Goal: Task Accomplishment & Management: Complete application form

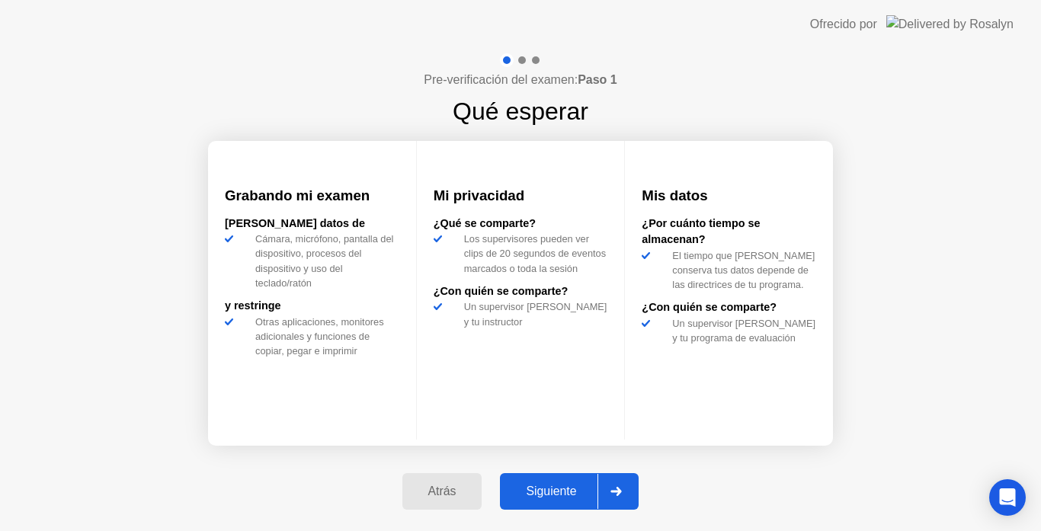
click at [543, 488] on div "Siguiente" at bounding box center [551, 492] width 93 height 14
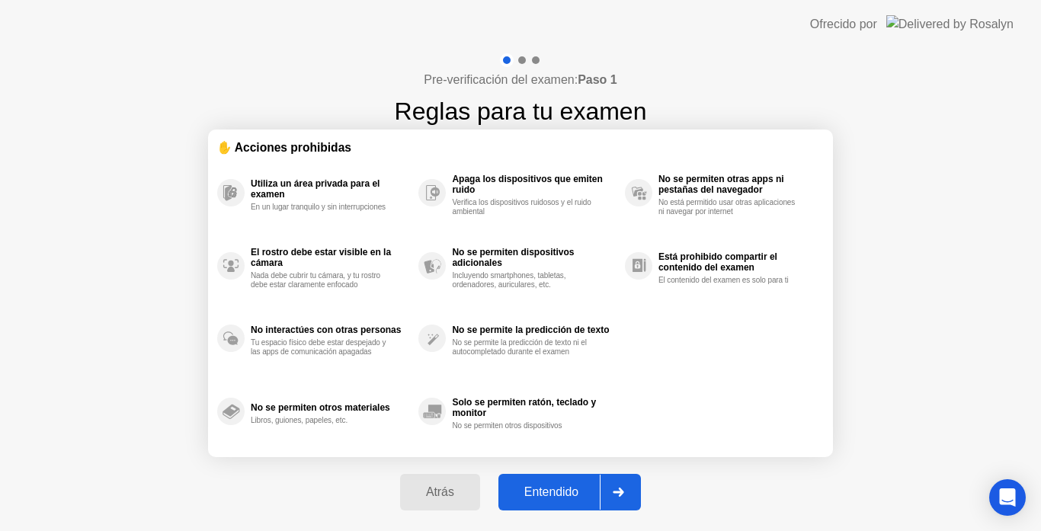
drag, startPoint x: 572, startPoint y: 478, endPoint x: 406, endPoint y: 34, distance: 473.7
click at [406, 34] on app-layout-with-logo "Ofrecido por Pre-verificación del examen: Paso 1 Reglas para tu examen ✋ Accion…" at bounding box center [520, 266] width 1041 height 532
click at [545, 494] on div "Entendido" at bounding box center [551, 493] width 97 height 14
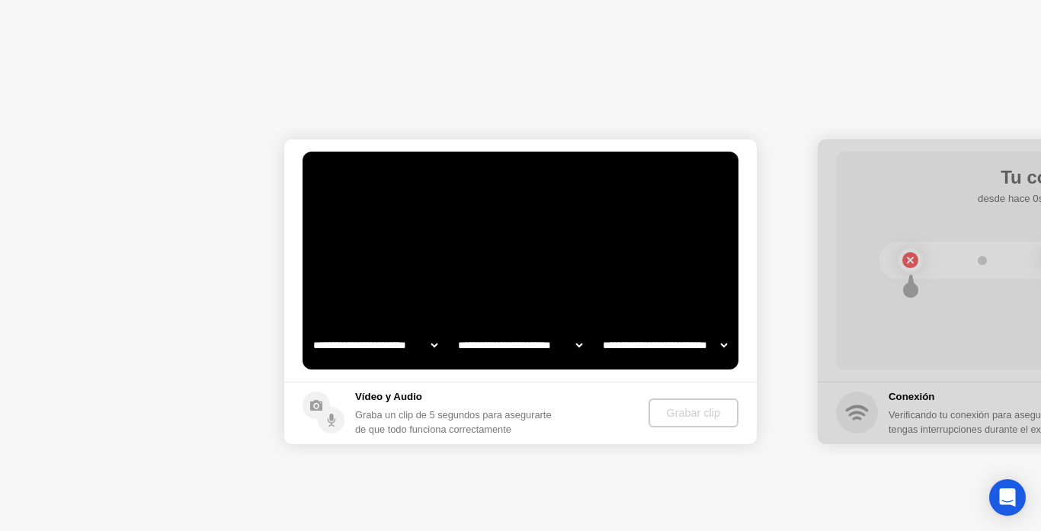
select select "**********"
select select "*******"
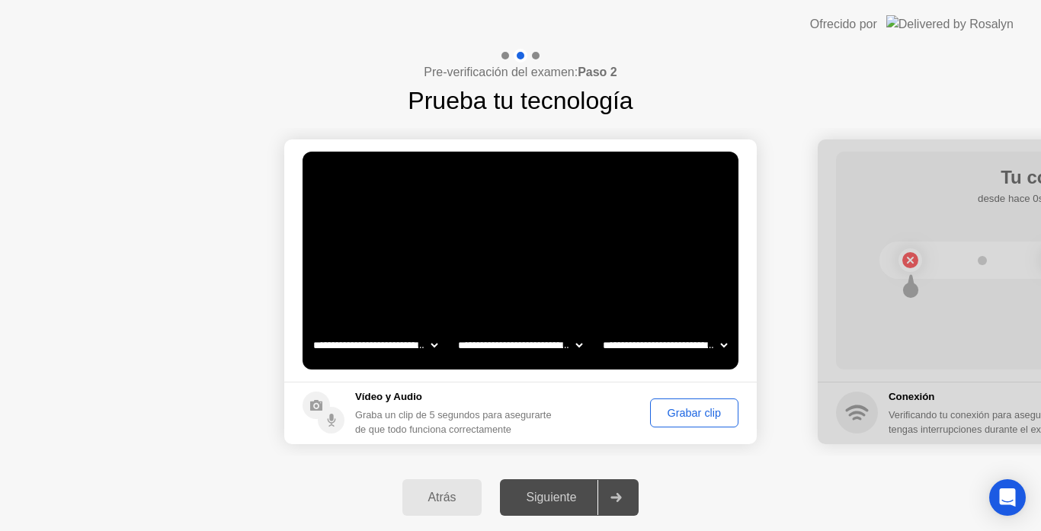
click at [543, 499] on div "Siguiente" at bounding box center [551, 498] width 93 height 14
click at [710, 407] on div "Grabar clip" at bounding box center [694, 413] width 78 height 12
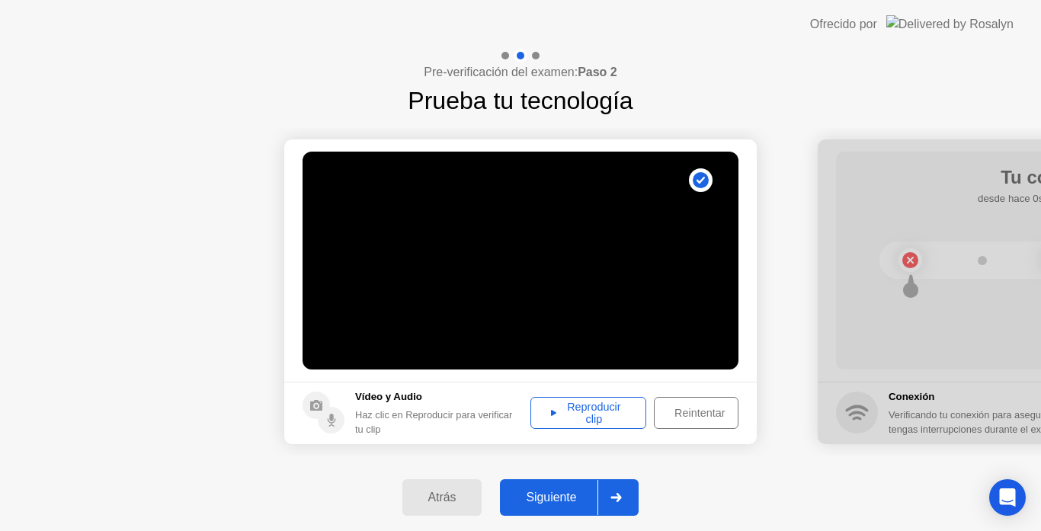
click at [575, 401] on div "Reproducir clip" at bounding box center [588, 413] width 105 height 24
click at [551, 412] on icon at bounding box center [553, 413] width 5 height 6
click at [614, 496] on icon at bounding box center [616, 497] width 11 height 9
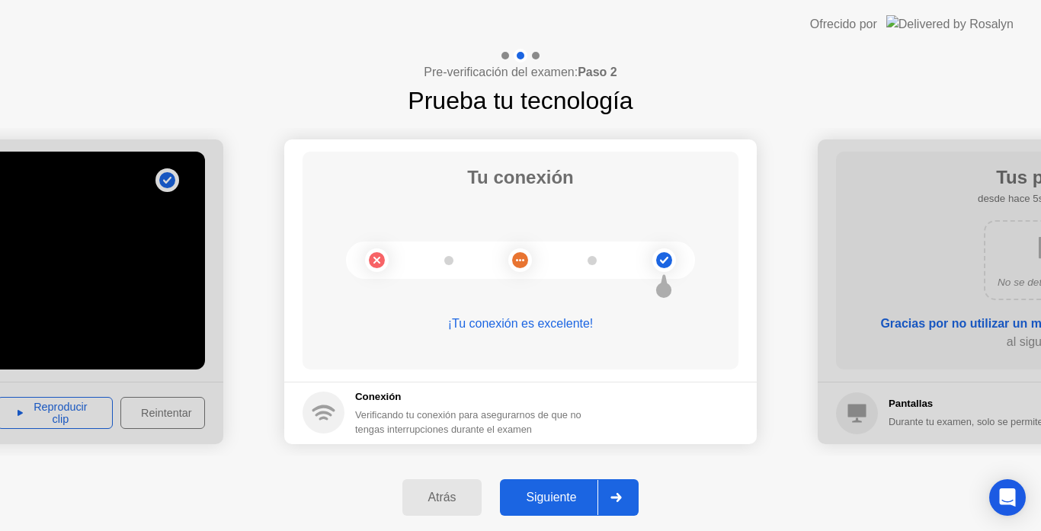
click at [629, 502] on div at bounding box center [616, 497] width 37 height 35
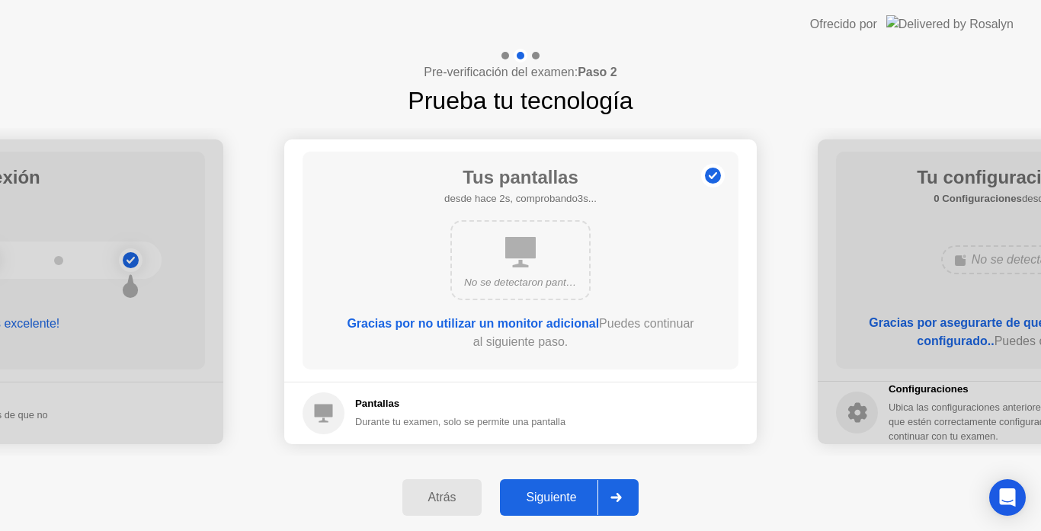
click at [629, 502] on div at bounding box center [616, 497] width 37 height 35
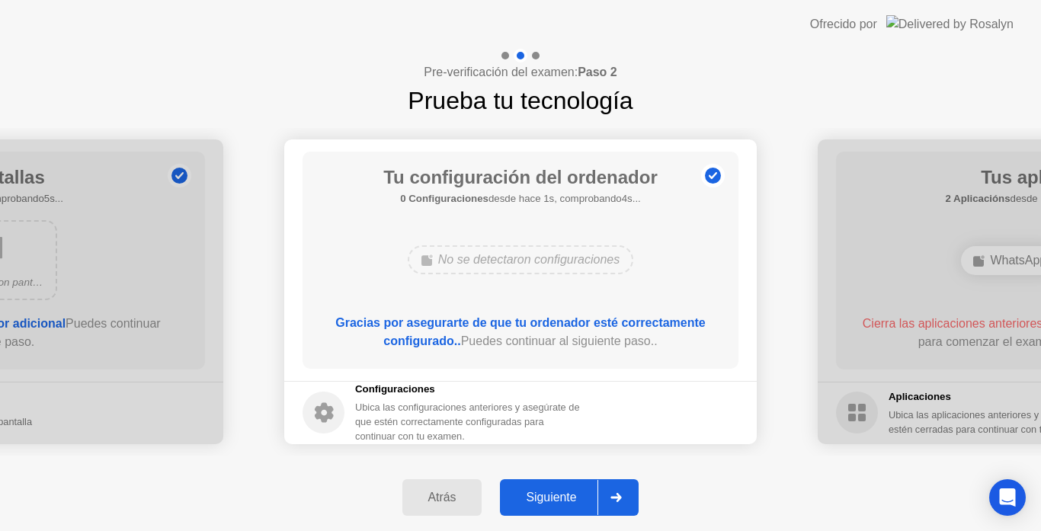
click at [629, 502] on div at bounding box center [616, 497] width 37 height 35
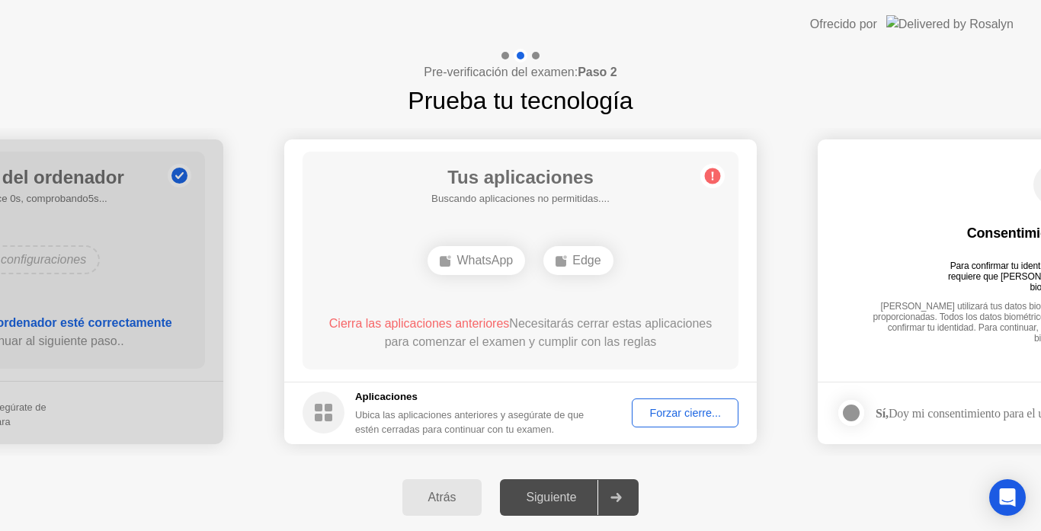
click at [699, 410] on div "Forzar cierre..." at bounding box center [685, 413] width 96 height 12
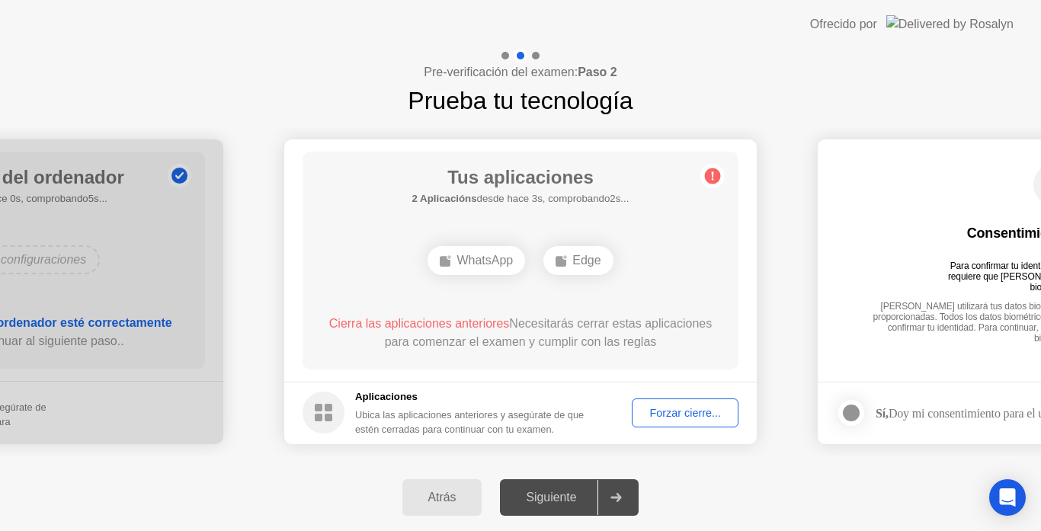
click at [680, 407] on div "Forzar cierre..." at bounding box center [685, 413] width 96 height 12
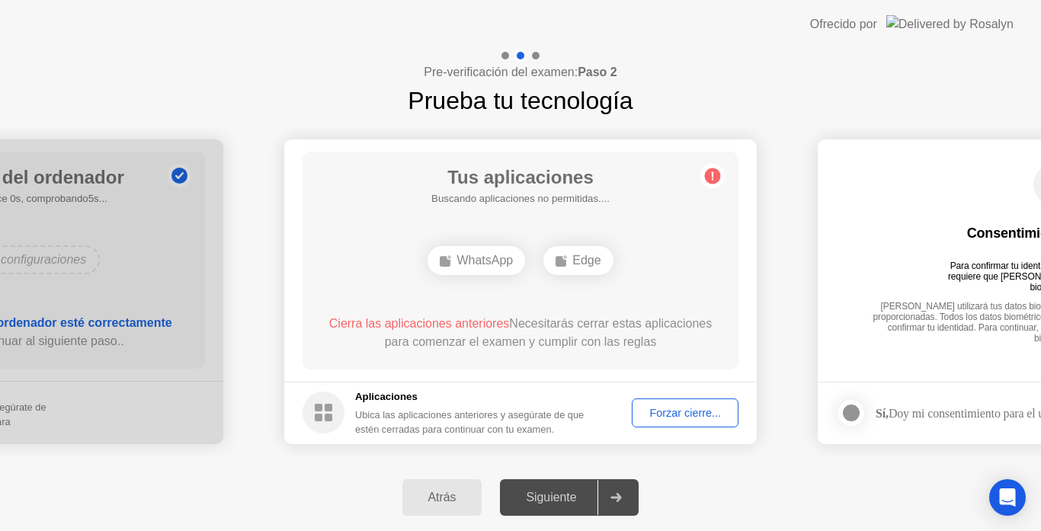
click at [623, 489] on div at bounding box center [616, 497] width 37 height 35
click at [667, 401] on button "Forzar cierre..." at bounding box center [685, 413] width 107 height 29
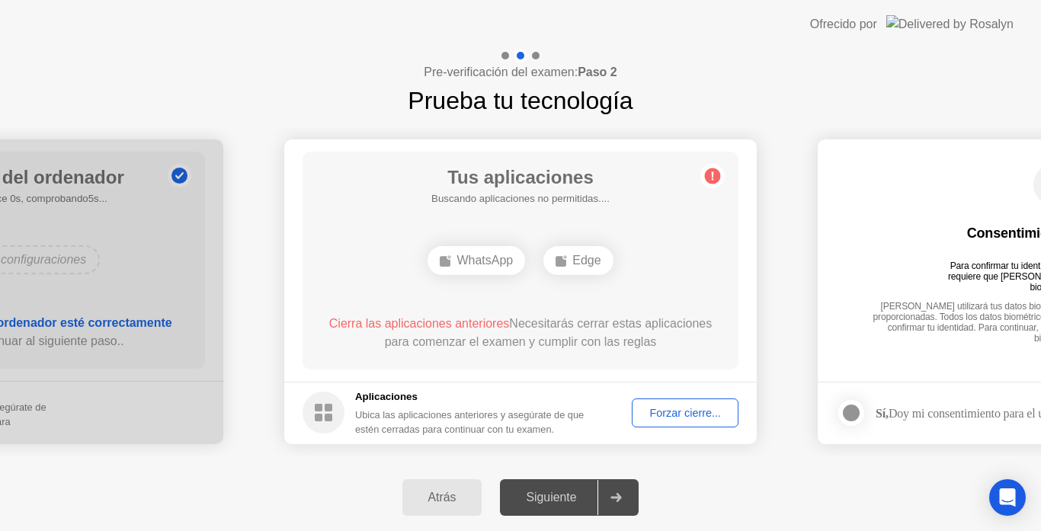
click at [666, 400] on button "Forzar cierre..." at bounding box center [685, 413] width 107 height 29
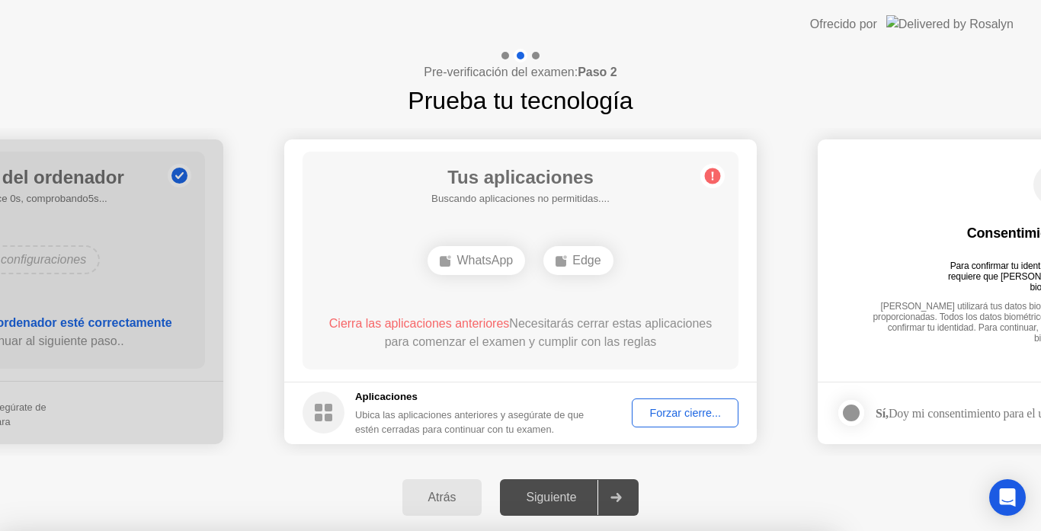
drag, startPoint x: 681, startPoint y: 428, endPoint x: 612, endPoint y: 351, distance: 103.6
click at [681, 530] on div at bounding box center [520, 531] width 1041 height 0
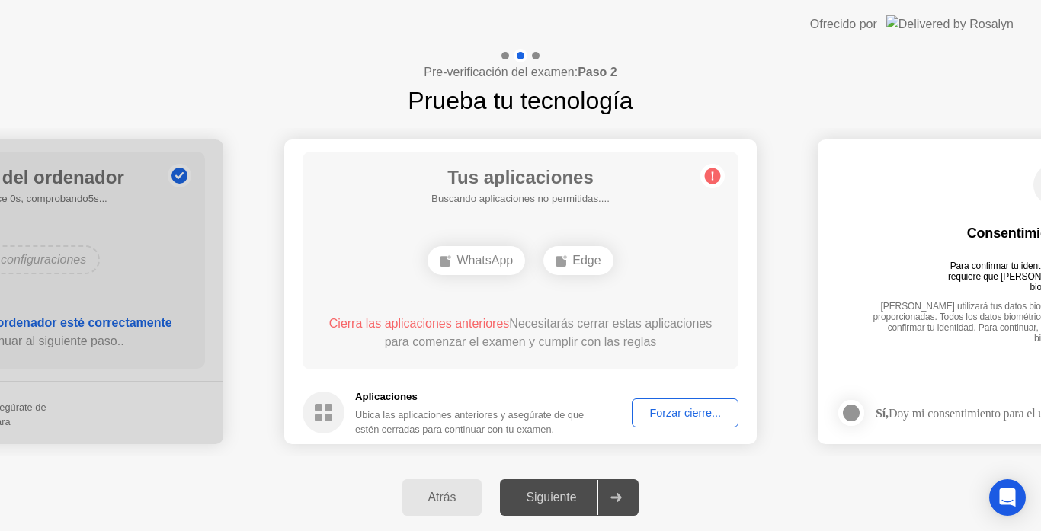
click at [509, 258] on div "WhatsApp" at bounding box center [477, 260] width 98 height 29
click at [512, 258] on div "WhatsApp" at bounding box center [477, 260] width 98 height 29
click at [603, 258] on div "Edge" at bounding box center [577, 260] width 69 height 29
click at [675, 407] on div "Forzar cierre..." at bounding box center [685, 413] width 96 height 12
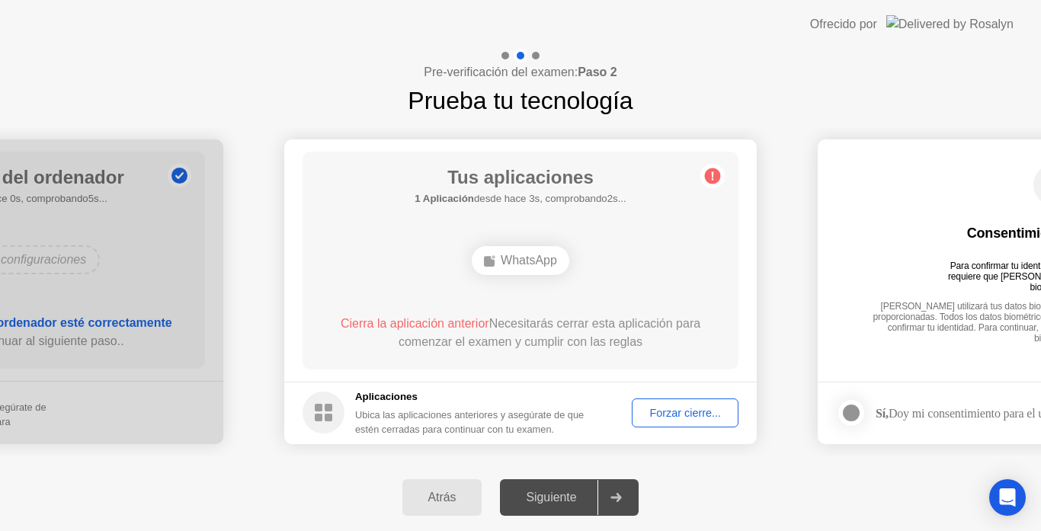
click at [691, 414] on div "Forzar cierre..." at bounding box center [685, 413] width 96 height 12
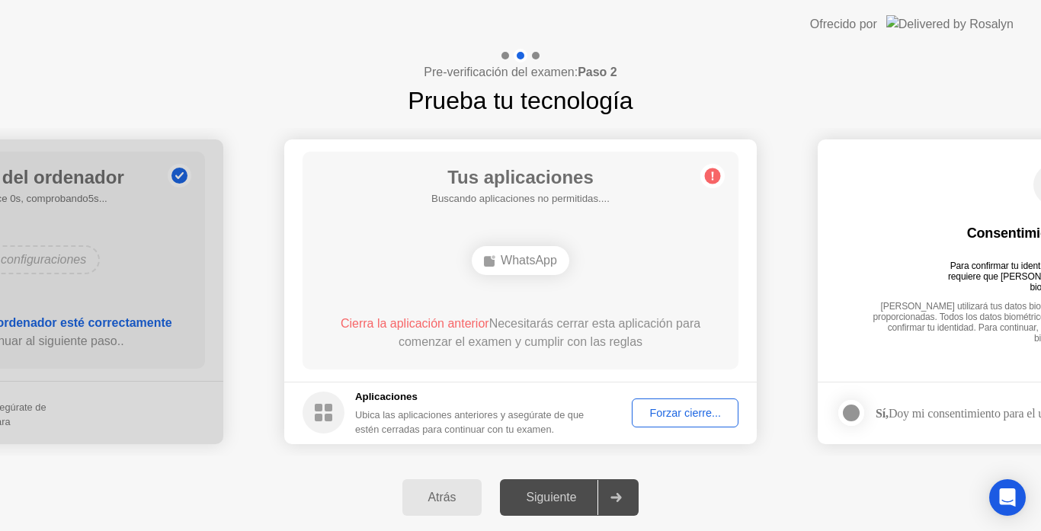
click at [700, 415] on div "Forzar cierre..." at bounding box center [685, 413] width 96 height 12
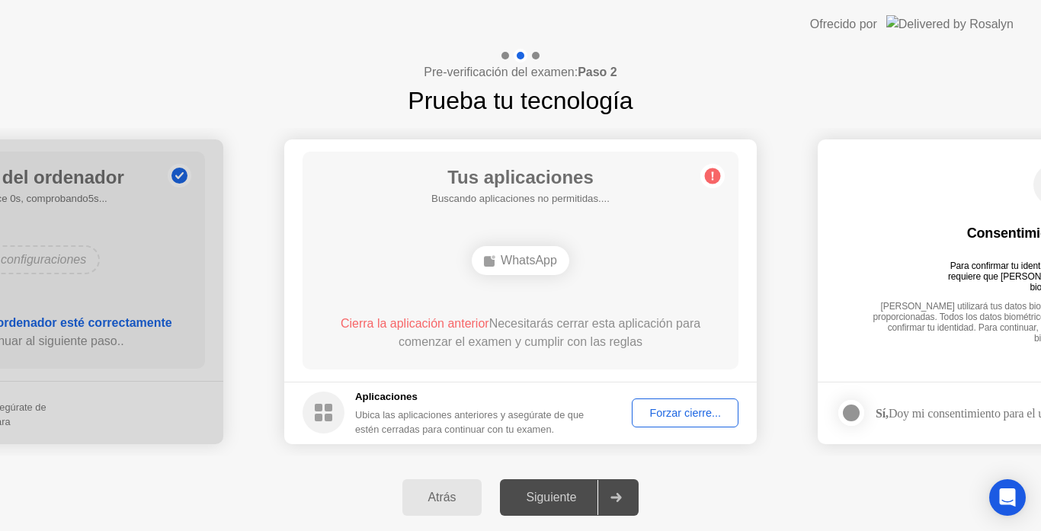
click at [686, 422] on button "Forzar cierre..." at bounding box center [685, 413] width 107 height 29
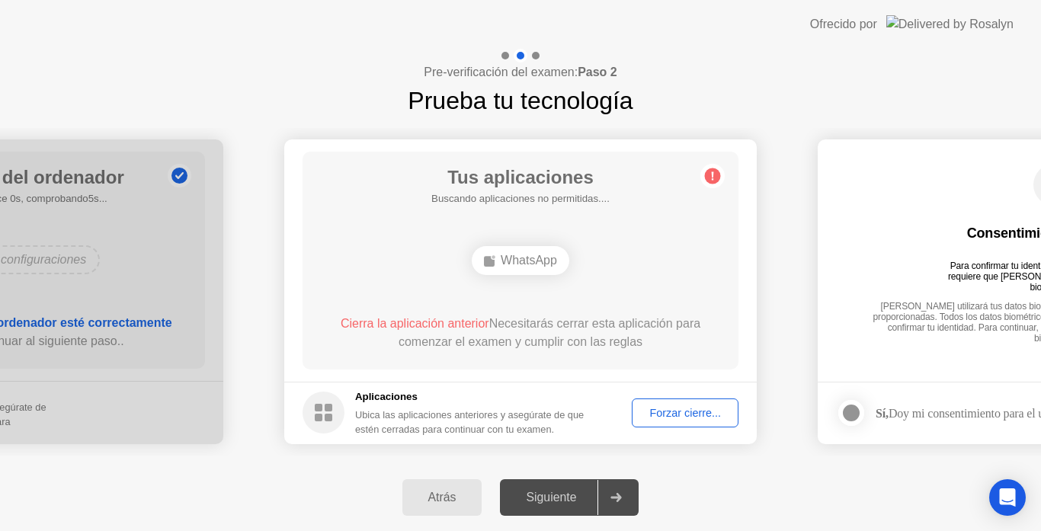
click at [708, 414] on div "Forzar cierre..." at bounding box center [685, 413] width 96 height 12
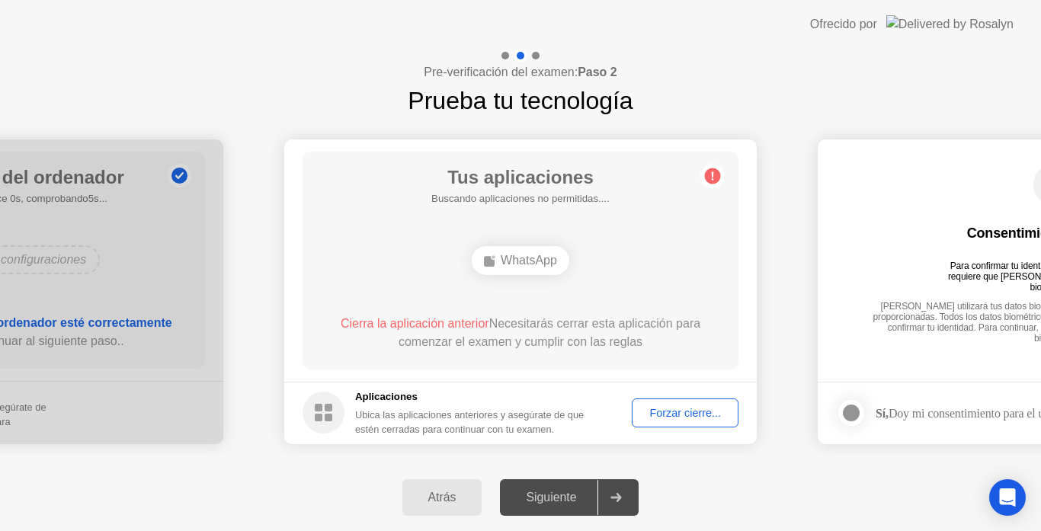
click at [682, 410] on div "Forzar cierre..." at bounding box center [685, 413] width 96 height 12
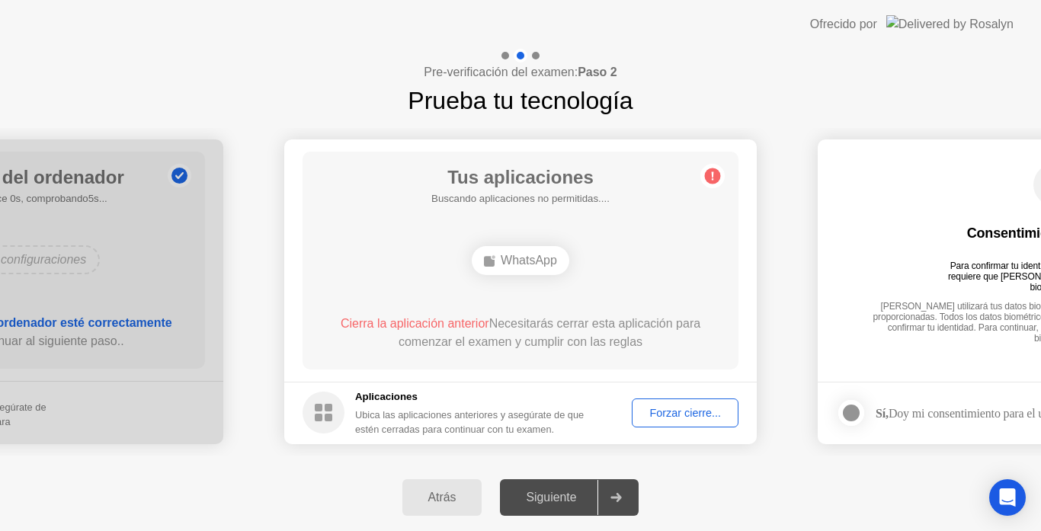
click at [619, 491] on div at bounding box center [616, 497] width 37 height 35
click at [620, 487] on div at bounding box center [616, 497] width 37 height 35
click at [670, 413] on div "Forzar cierre..." at bounding box center [685, 413] width 96 height 12
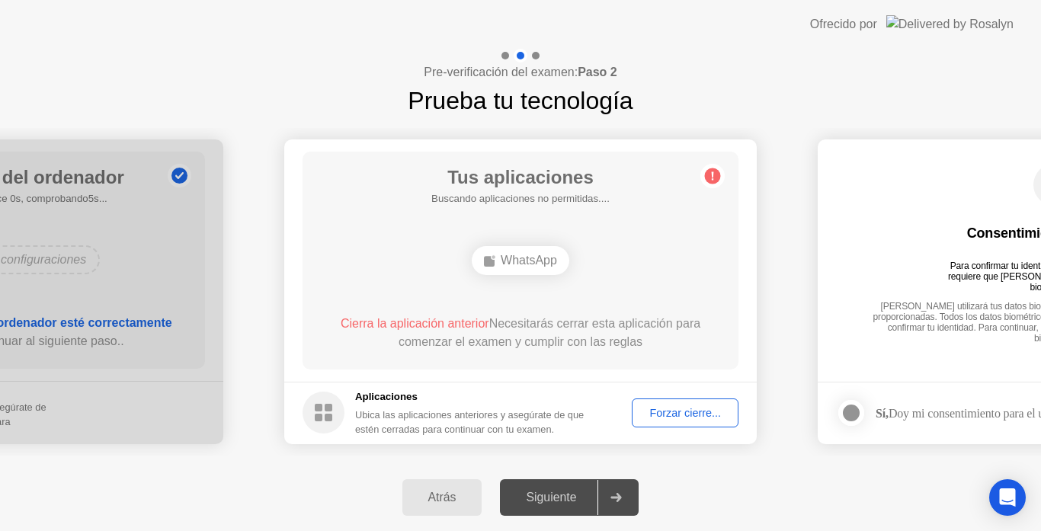
click at [690, 401] on button "Forzar cierre..." at bounding box center [685, 413] width 107 height 29
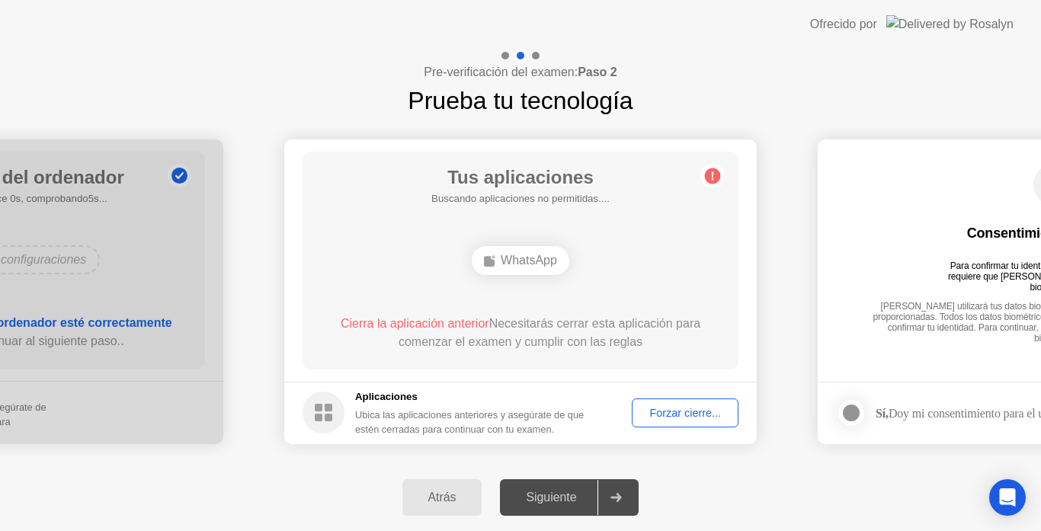
click at [528, 255] on div "WhatsApp" at bounding box center [521, 260] width 98 height 29
click at [530, 255] on div "WhatsApp" at bounding box center [521, 260] width 98 height 29
drag, startPoint x: 532, startPoint y: 257, endPoint x: 634, endPoint y: 338, distance: 130.7
click at [534, 258] on div "WhatsApp" at bounding box center [521, 260] width 98 height 29
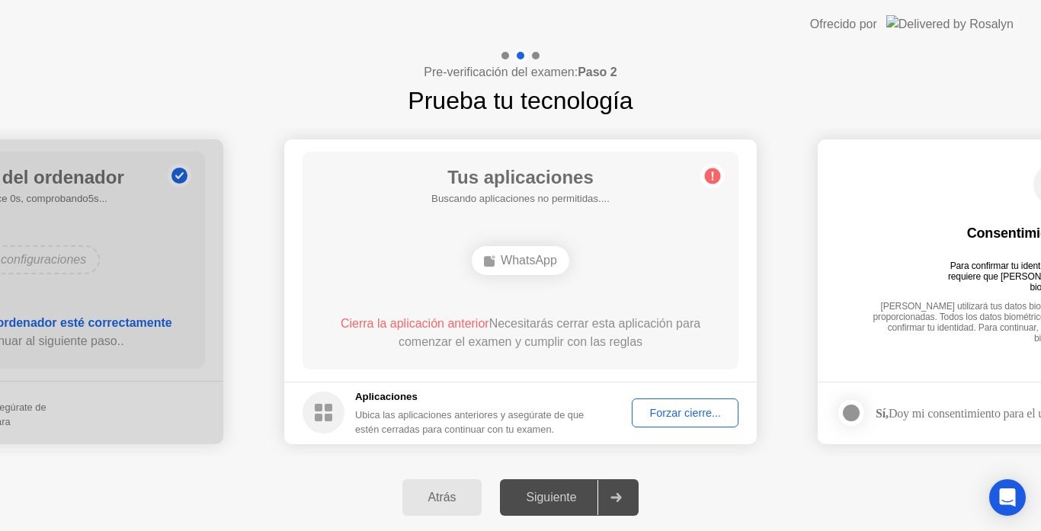
click at [674, 412] on div "Forzar cierre..." at bounding box center [685, 413] width 96 height 12
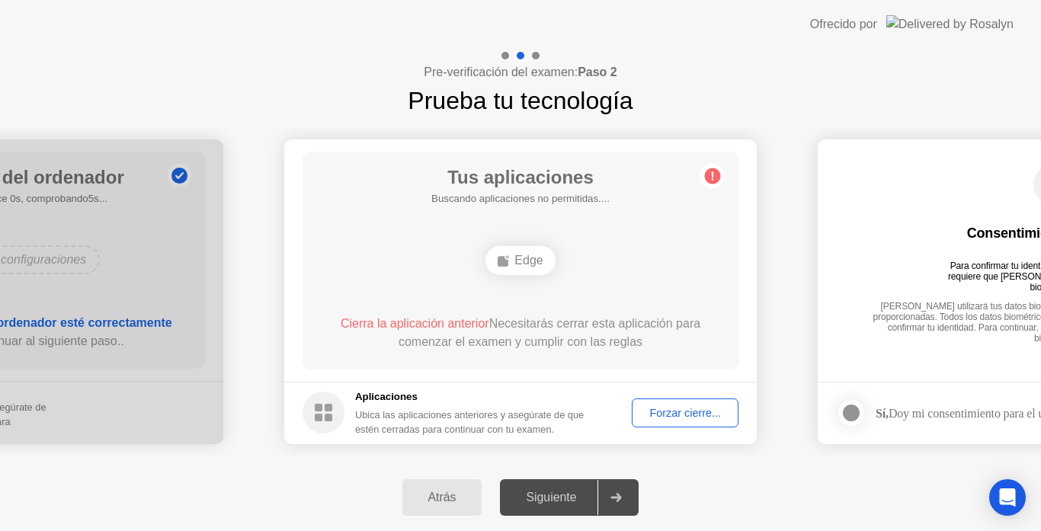
click at [719, 487] on div "Atrás Siguiente" at bounding box center [520, 497] width 1041 height 67
click at [691, 400] on button "Forzar cierre..." at bounding box center [685, 413] width 107 height 29
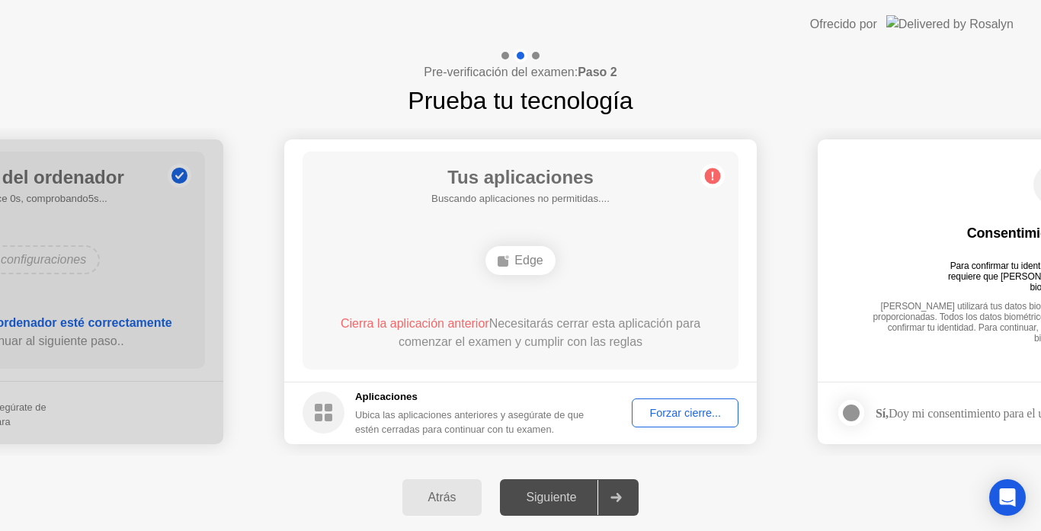
click at [699, 419] on div "Forzar cierre..." at bounding box center [685, 413] width 96 height 12
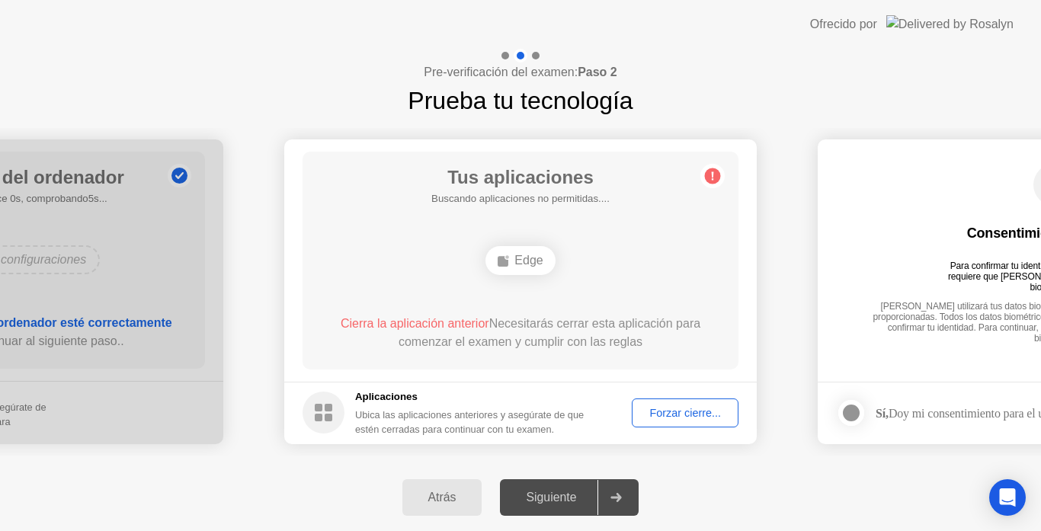
click at [654, 407] on div "Forzar cierre..." at bounding box center [685, 413] width 96 height 12
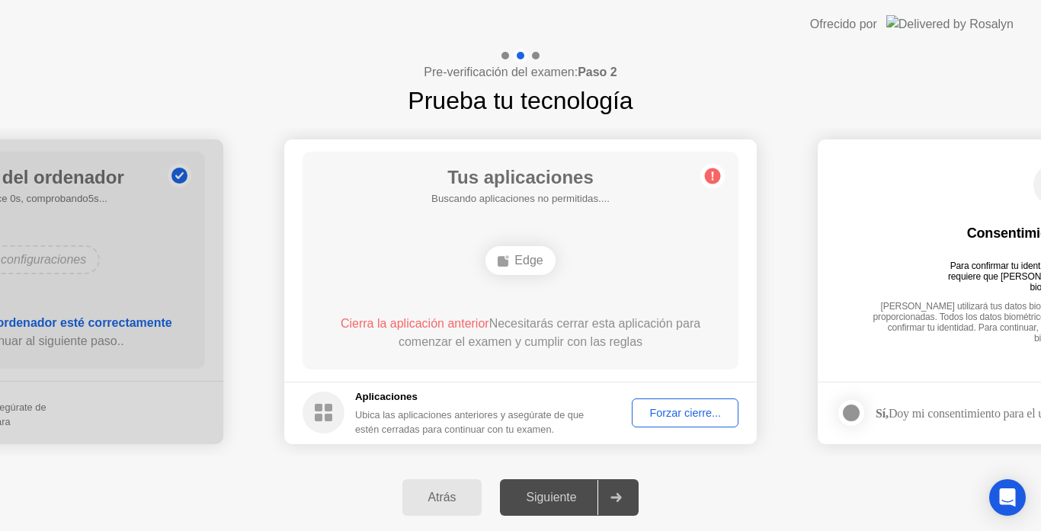
click at [663, 407] on div "Forzar cierre..." at bounding box center [685, 413] width 96 height 12
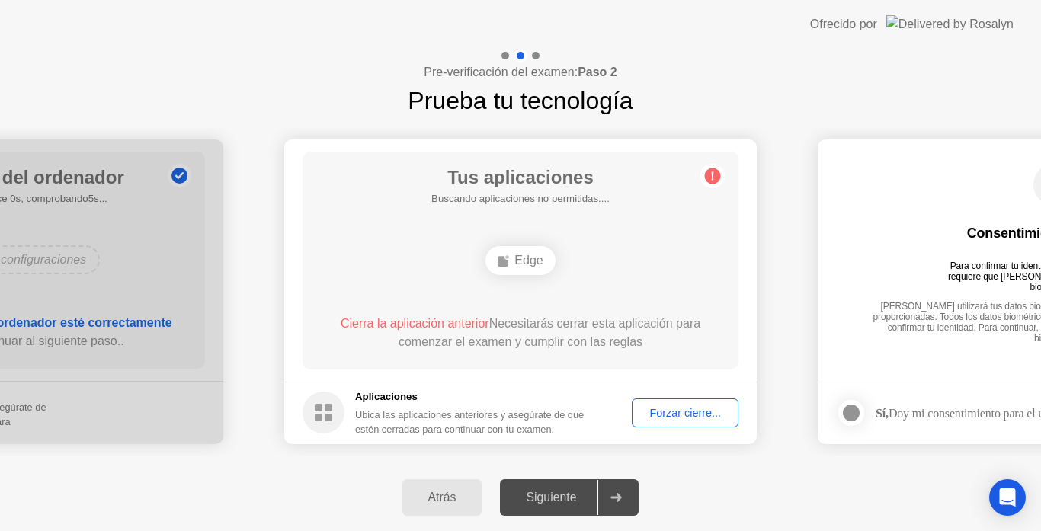
click at [656, 407] on div "Forzar cierre..." at bounding box center [685, 413] width 96 height 12
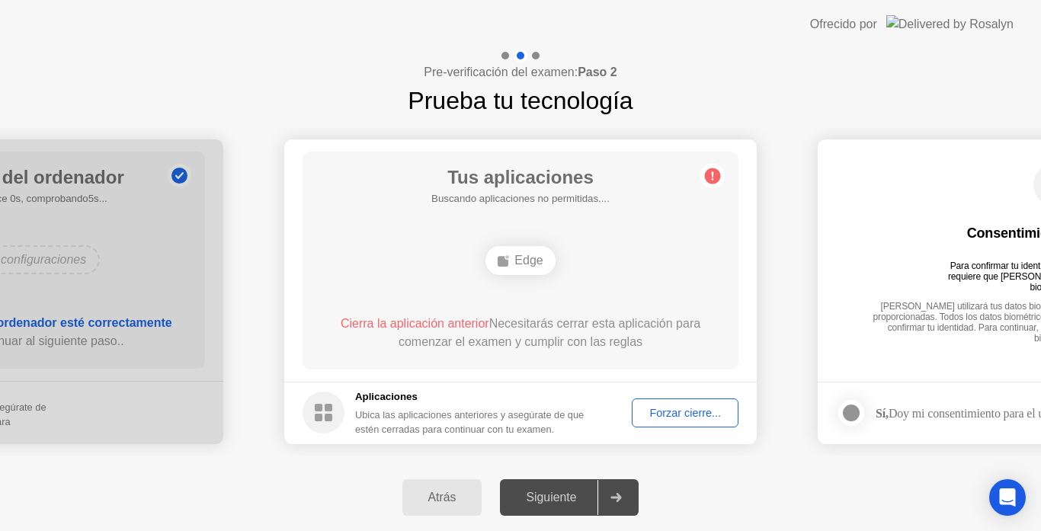
click at [685, 404] on button "Forzar cierre..." at bounding box center [685, 413] width 107 height 29
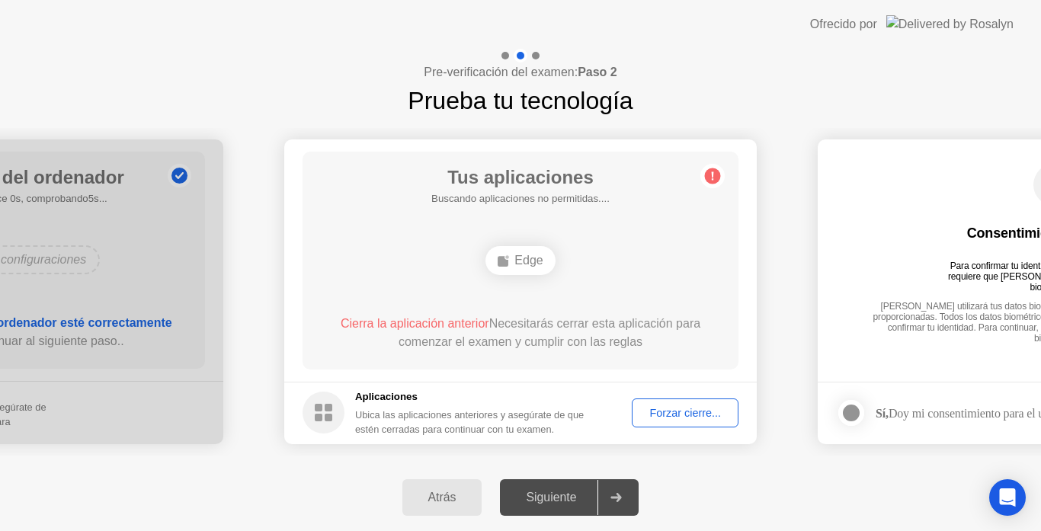
click at [660, 415] on div "Forzar cierre..." at bounding box center [685, 413] width 96 height 12
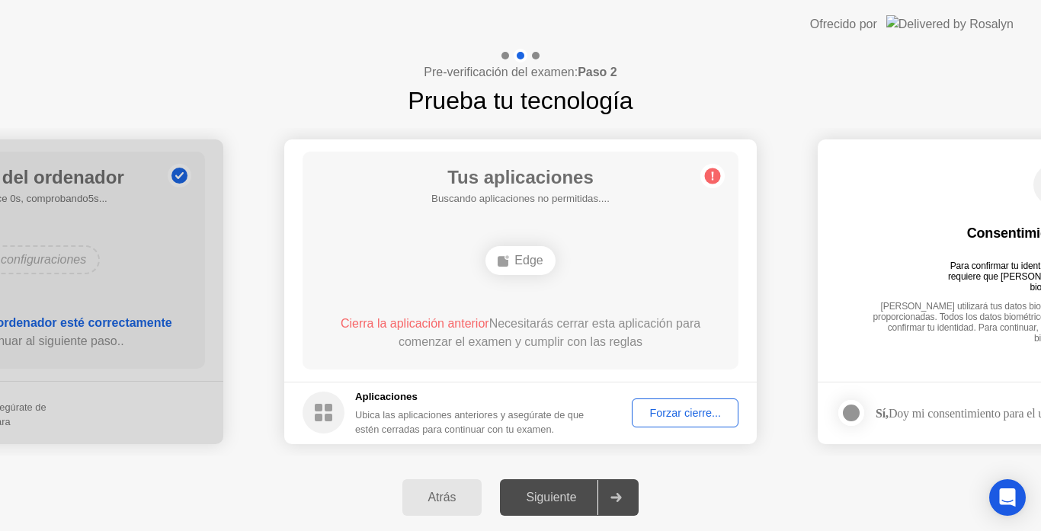
click at [714, 407] on div "Forzar cierre..." at bounding box center [685, 413] width 96 height 12
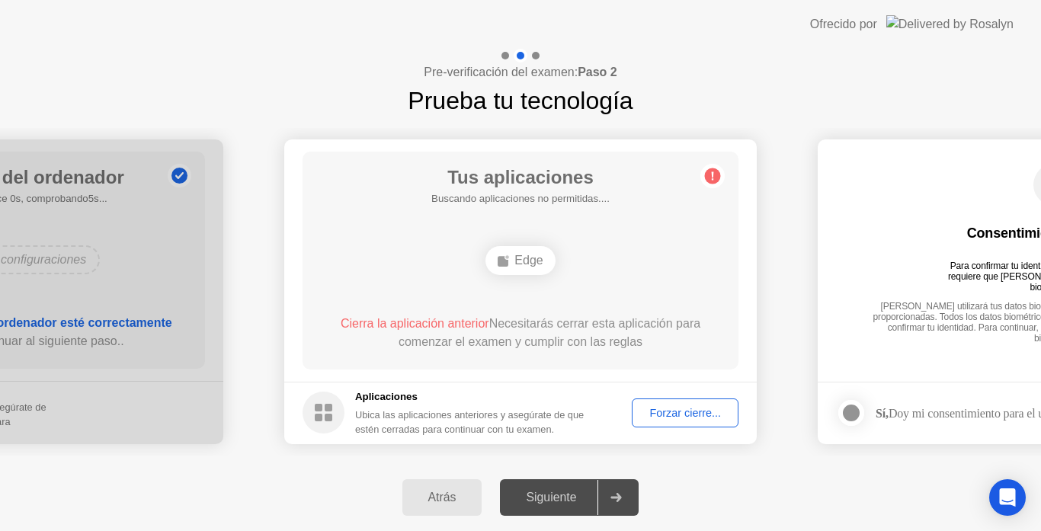
click at [683, 419] on div "Forzar cierre..." at bounding box center [685, 413] width 96 height 12
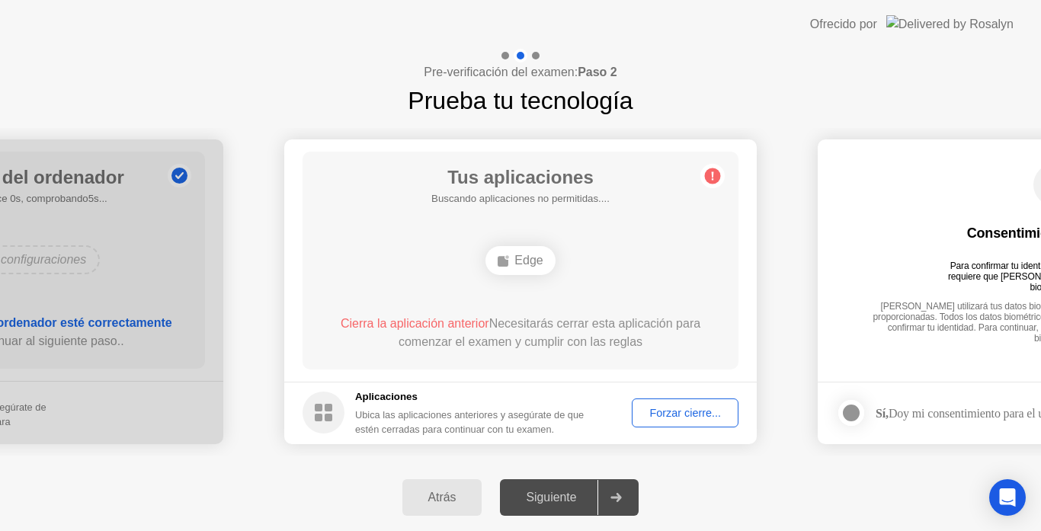
click at [665, 403] on button "Forzar cierre..." at bounding box center [685, 413] width 107 height 29
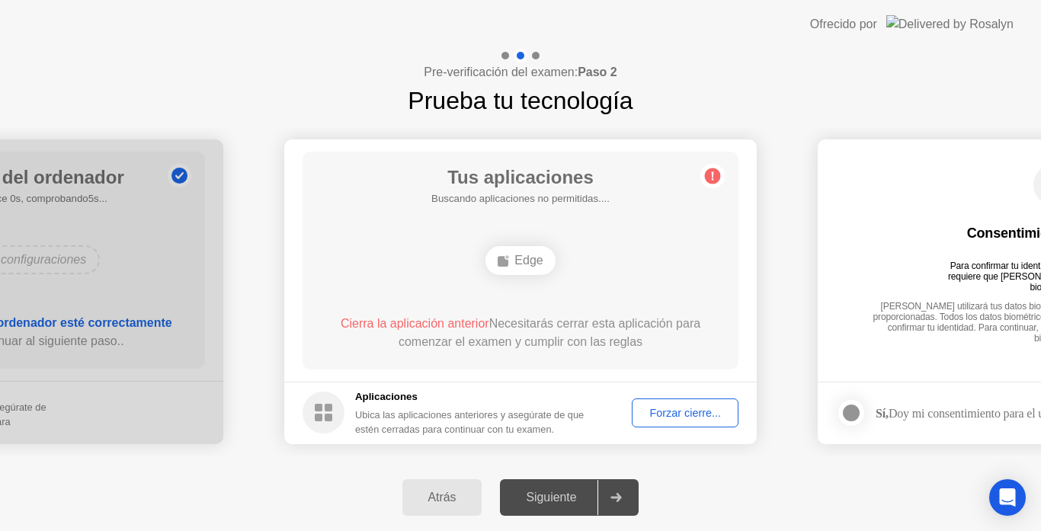
click at [678, 407] on div "Forzar cierre..." at bounding box center [685, 413] width 96 height 12
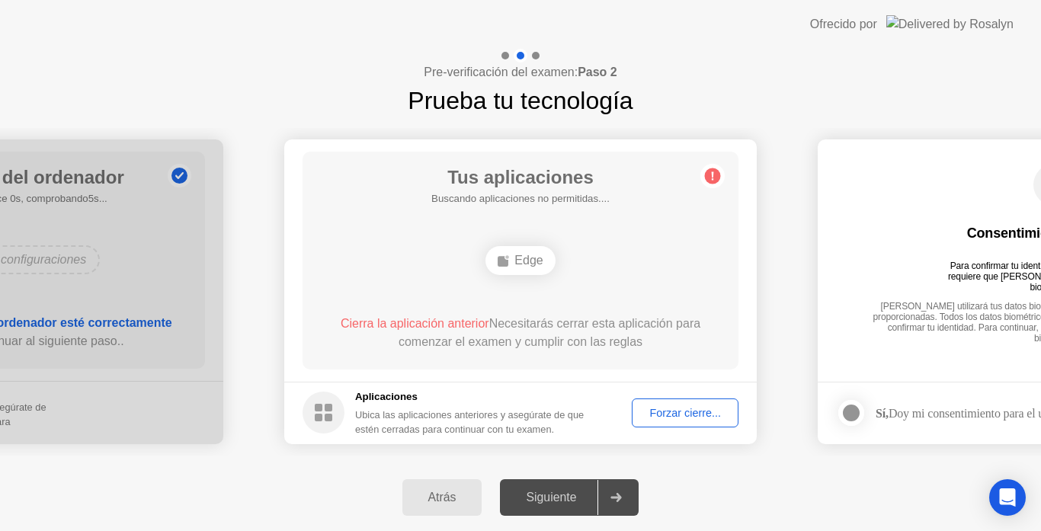
click at [666, 399] on button "Forzar cierre..." at bounding box center [685, 413] width 107 height 29
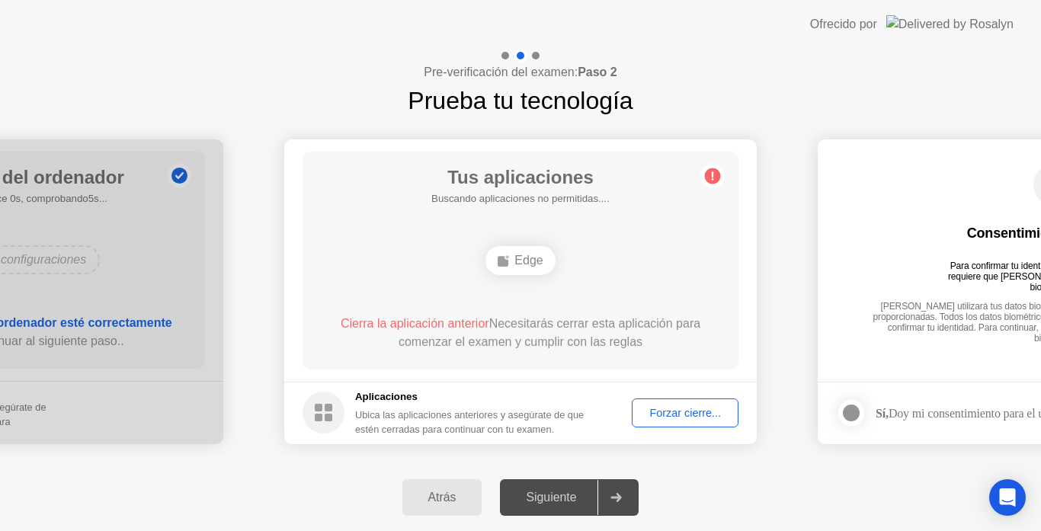
click at [537, 264] on div "Edge" at bounding box center [520, 260] width 69 height 29
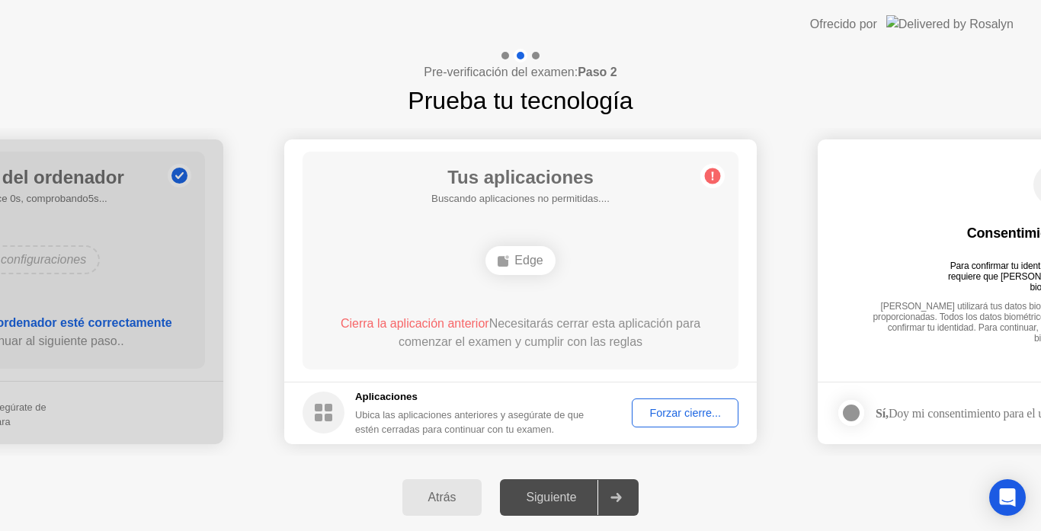
click at [537, 263] on div "Edge" at bounding box center [520, 260] width 69 height 29
click at [705, 411] on div "Forzar cierre..." at bounding box center [685, 413] width 96 height 12
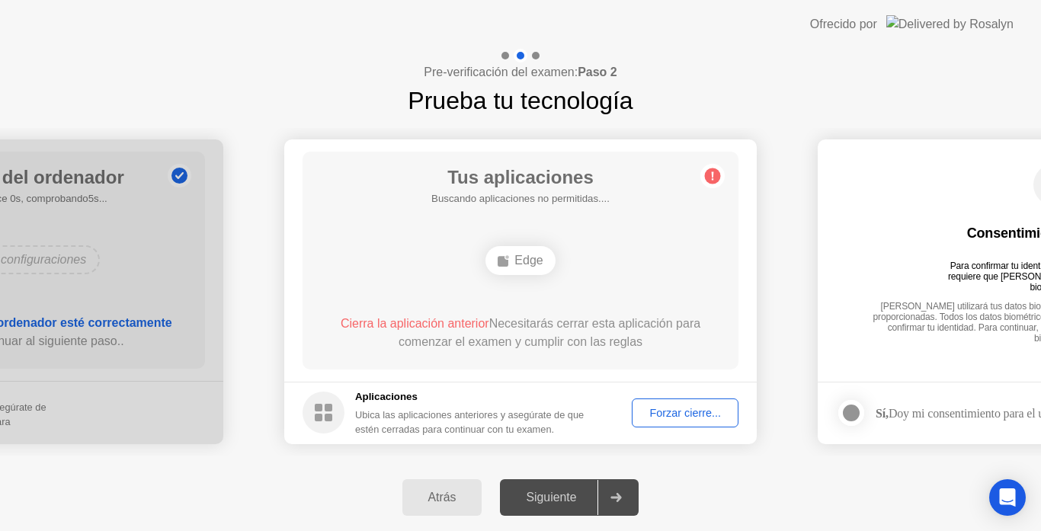
click at [670, 409] on div "Forzar cierre..." at bounding box center [685, 413] width 96 height 12
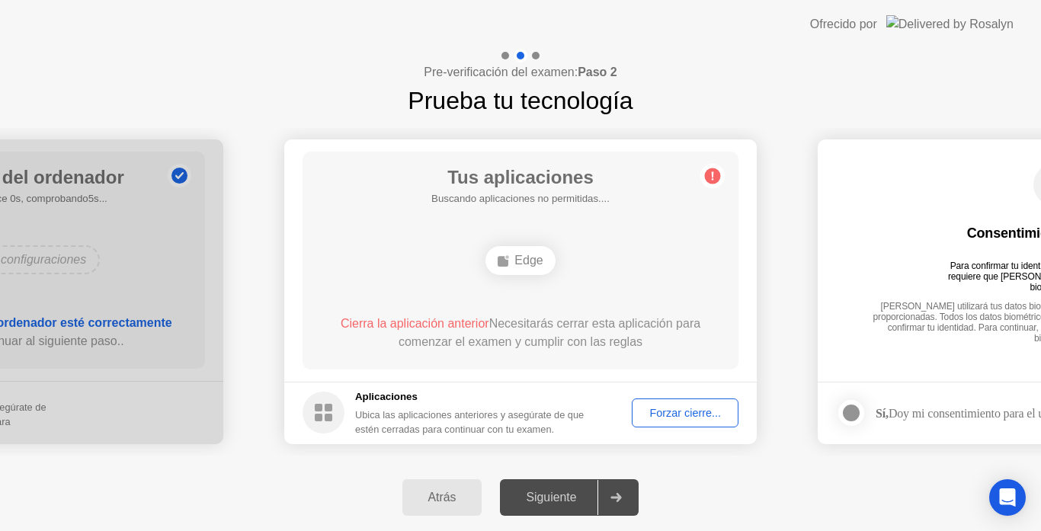
click at [705, 405] on button "Forzar cierre..." at bounding box center [685, 413] width 107 height 29
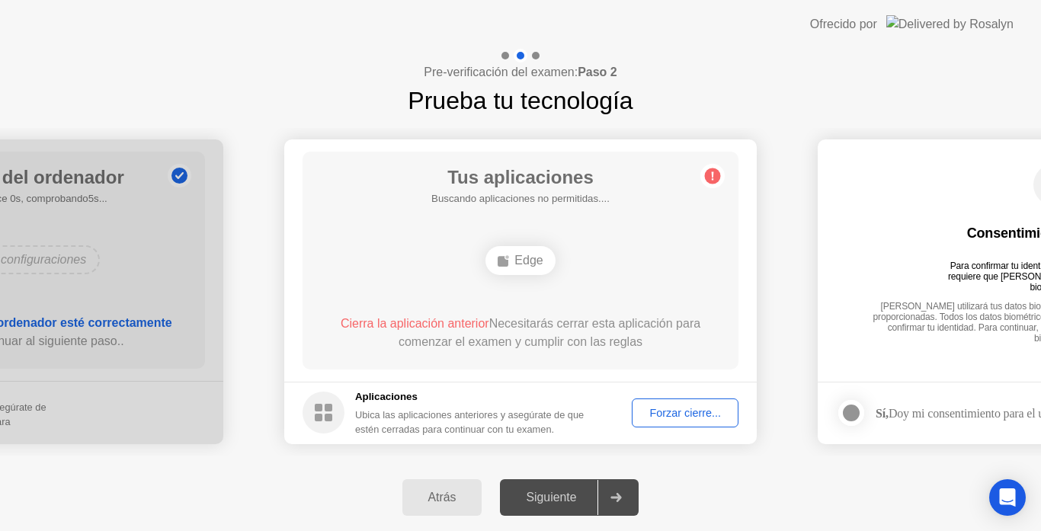
click at [707, 410] on div "Forzar cierre..." at bounding box center [685, 413] width 96 height 12
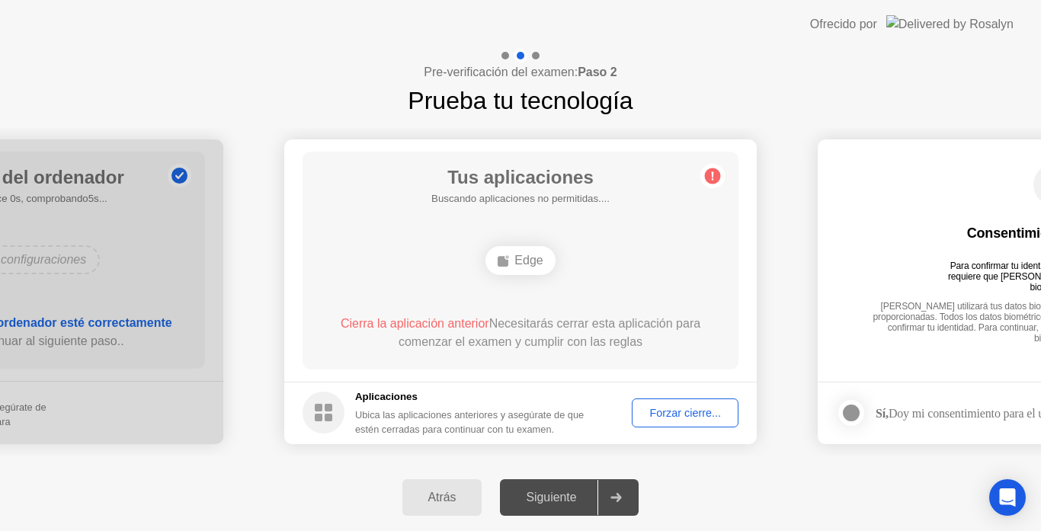
click at [732, 419] on div "Forzar cierre..." at bounding box center [685, 413] width 96 height 12
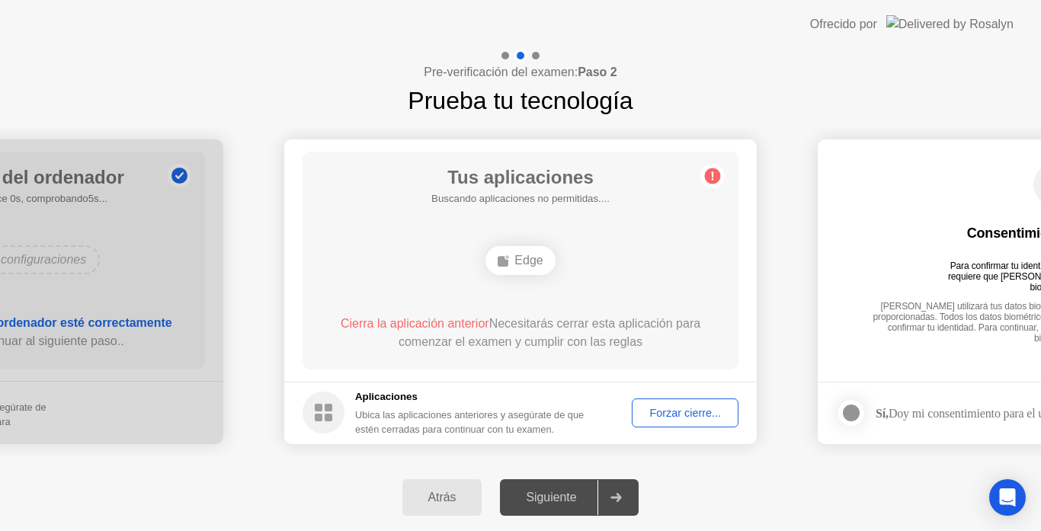
click at [622, 496] on icon at bounding box center [616, 497] width 11 height 9
click at [620, 494] on icon at bounding box center [616, 497] width 11 height 9
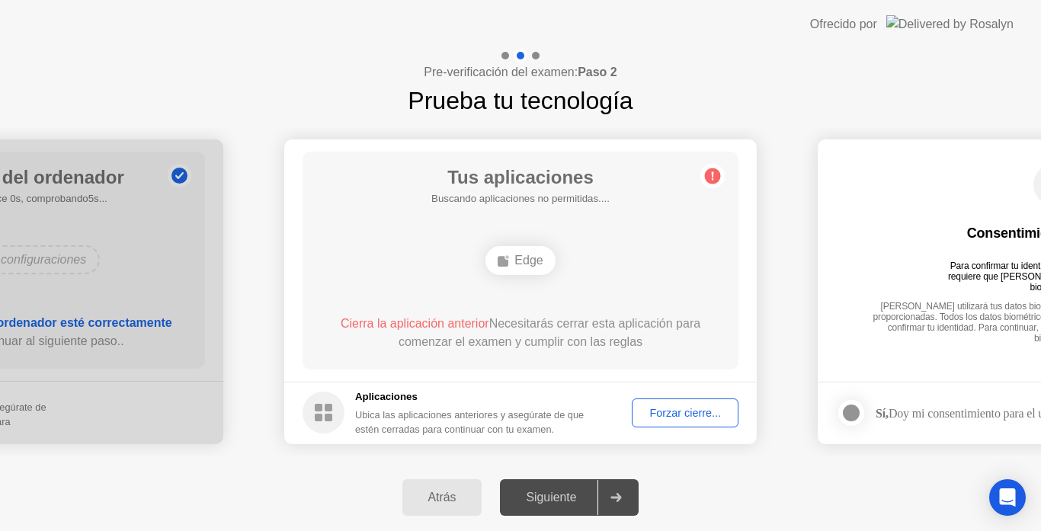
click at [680, 407] on div "Forzar cierre..." at bounding box center [685, 413] width 96 height 12
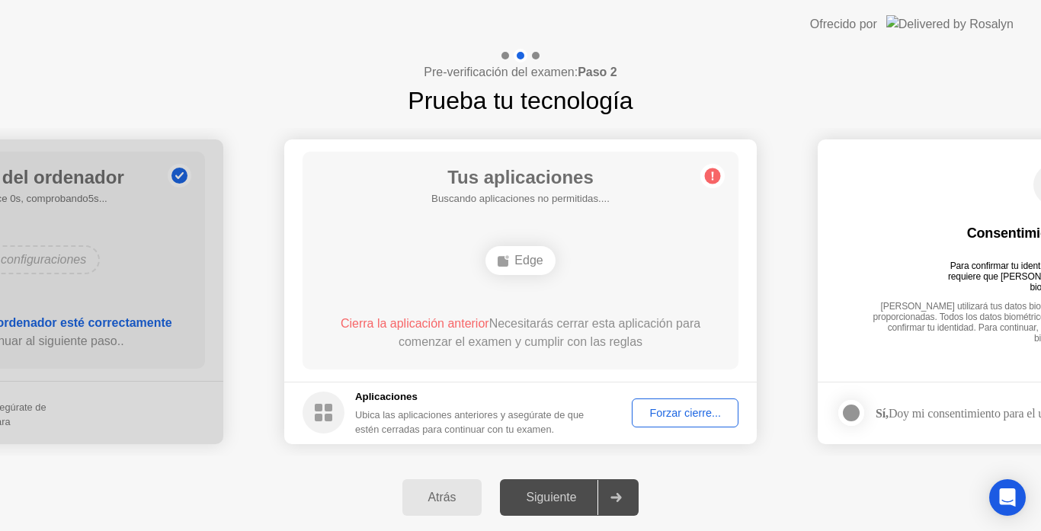
click at [674, 415] on div "Forzar cierre..." at bounding box center [685, 413] width 96 height 12
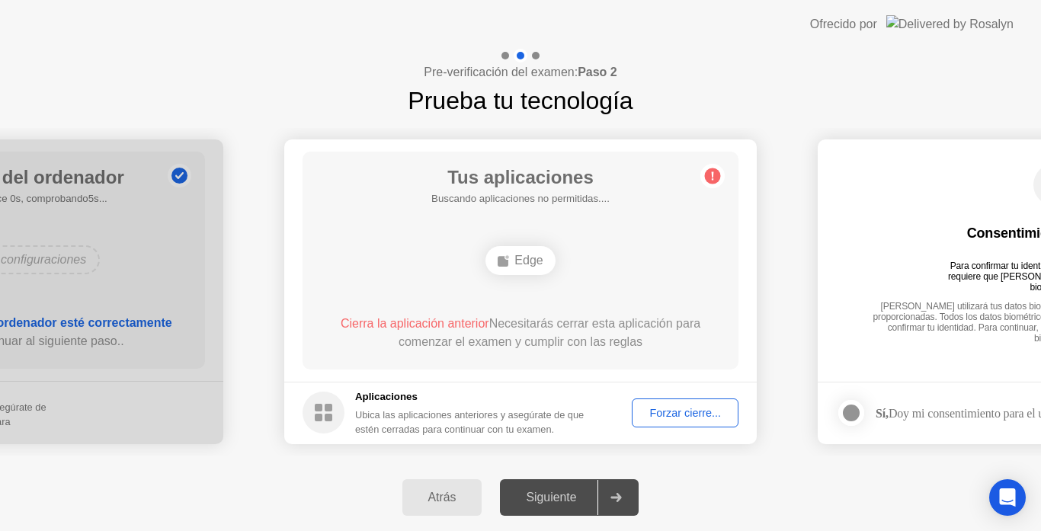
click at [667, 410] on div "Forzar cierre..." at bounding box center [685, 413] width 96 height 12
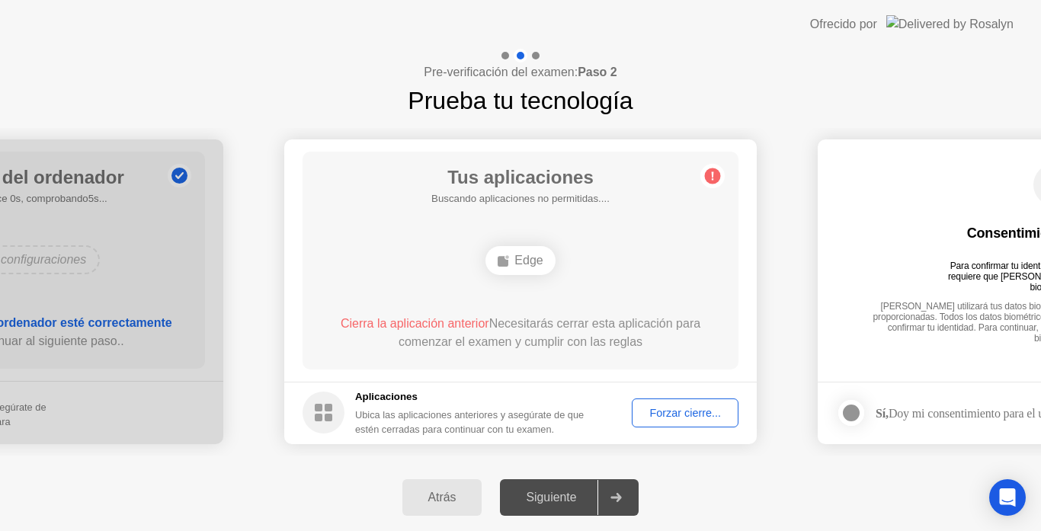
click at [664, 413] on div "Forzar cierre..." at bounding box center [685, 413] width 96 height 12
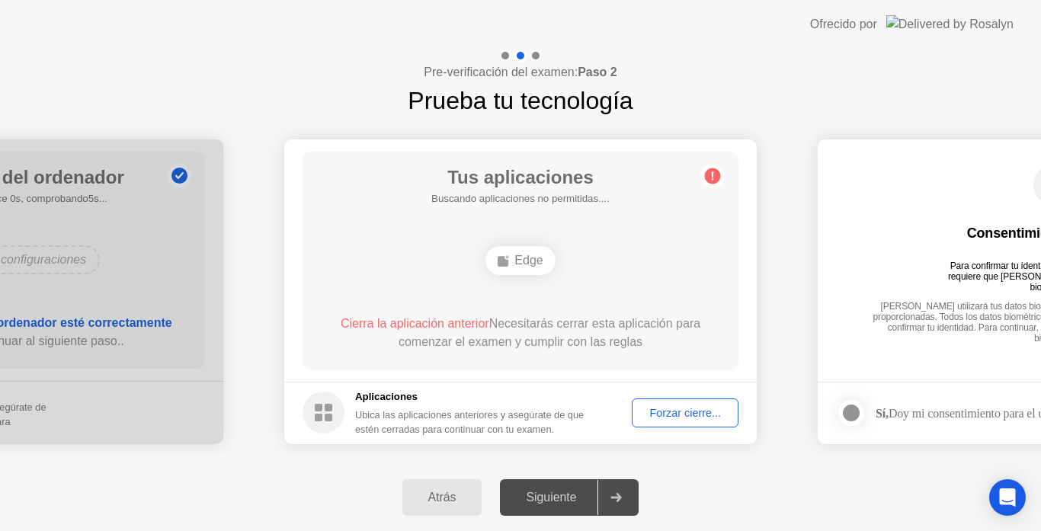
click at [662, 407] on div "Forzar cierre..." at bounding box center [685, 413] width 96 height 12
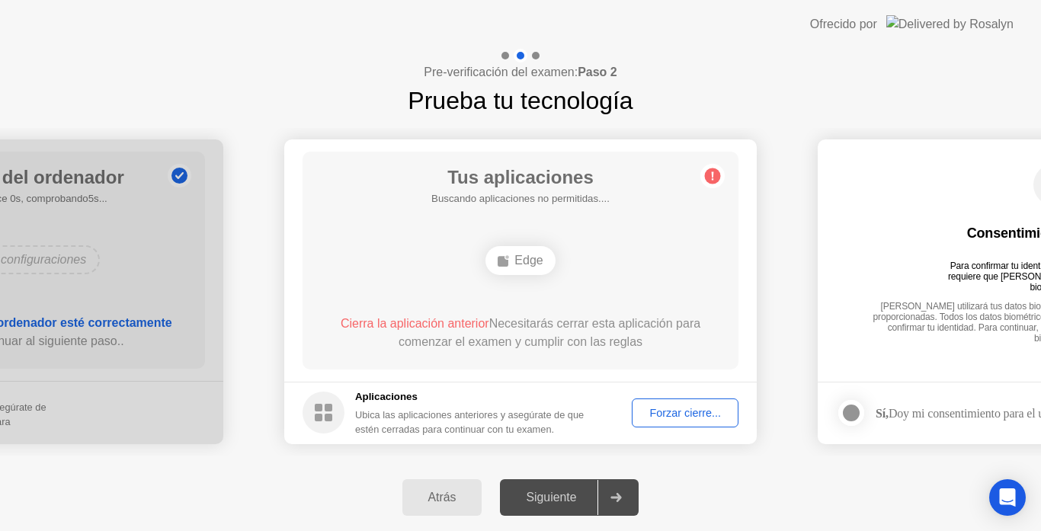
click at [667, 417] on div "Forzar cierre..." at bounding box center [685, 413] width 96 height 12
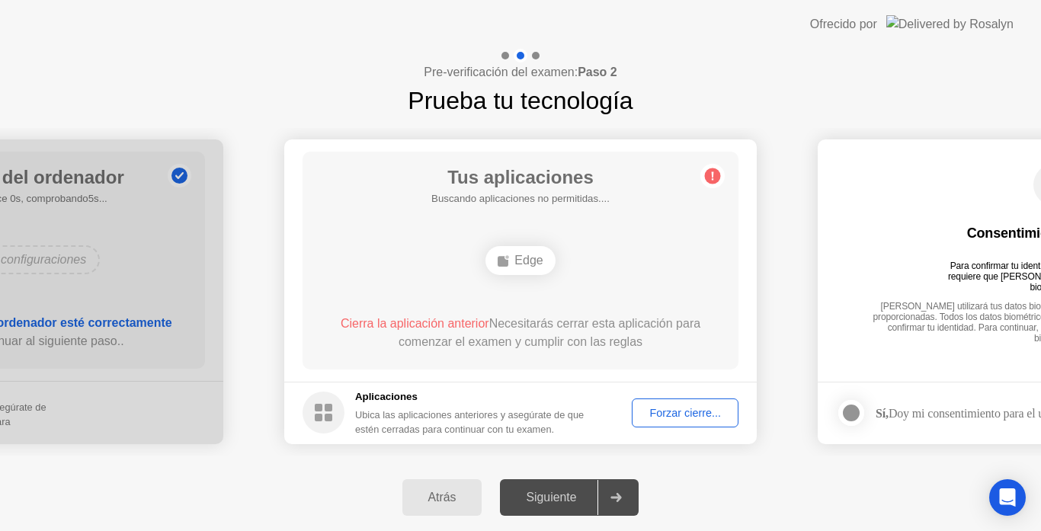
click at [669, 400] on button "Forzar cierre..." at bounding box center [685, 413] width 107 height 29
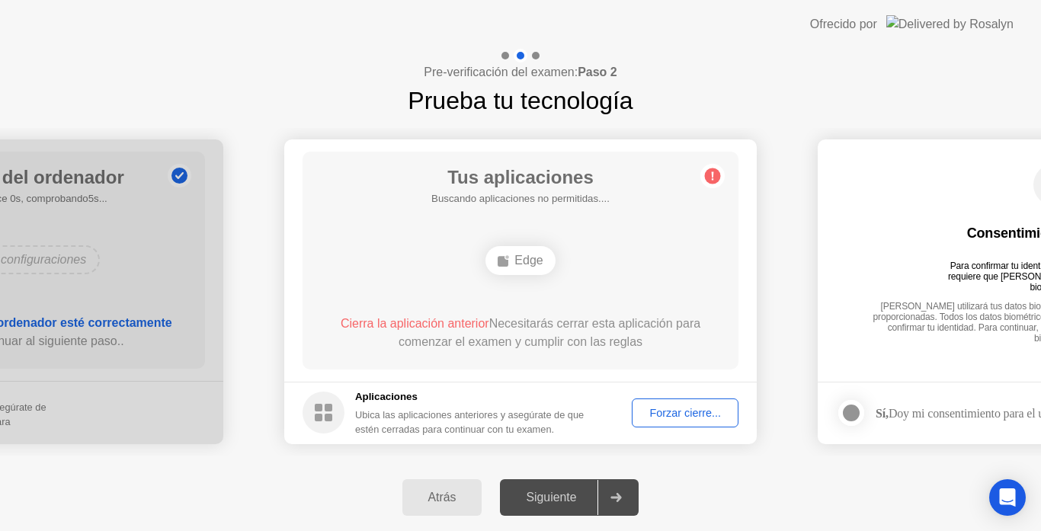
click at [401, 326] on span "Cierra la aplicación anterior" at bounding box center [415, 323] width 149 height 13
click at [401, 325] on span "Cierra la aplicación anterior" at bounding box center [415, 323] width 149 height 13
click at [653, 399] on button "Forzar cierre..." at bounding box center [685, 413] width 107 height 29
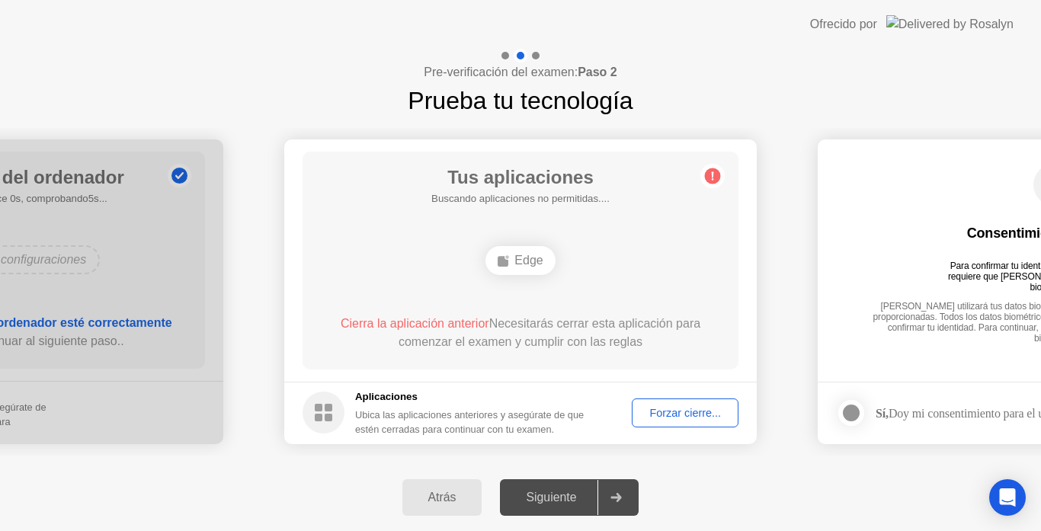
click at [643, 408] on div "Forzar cierre..." at bounding box center [685, 413] width 96 height 12
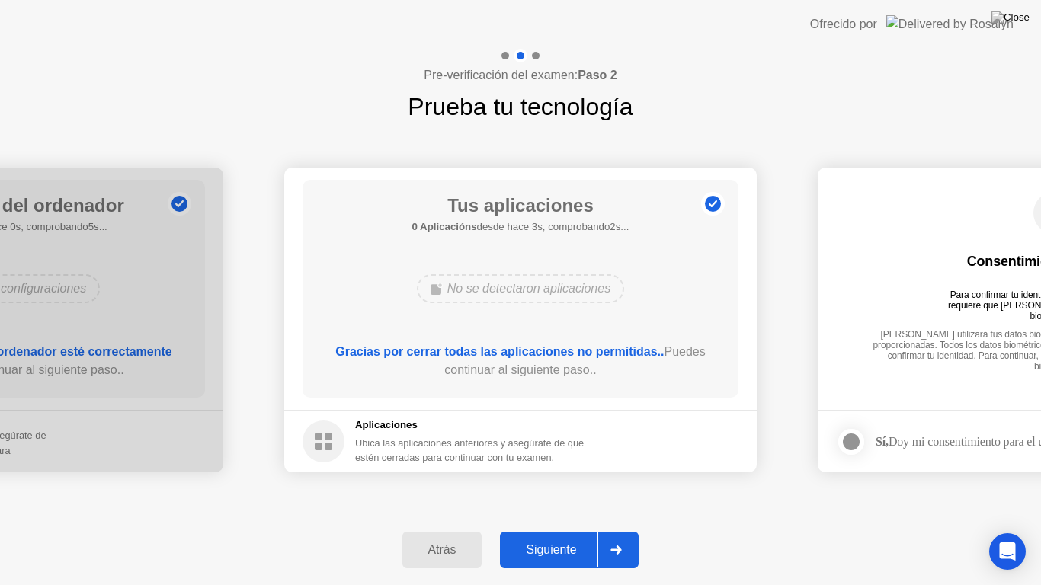
click at [621, 530] on icon at bounding box center [616, 550] width 11 height 9
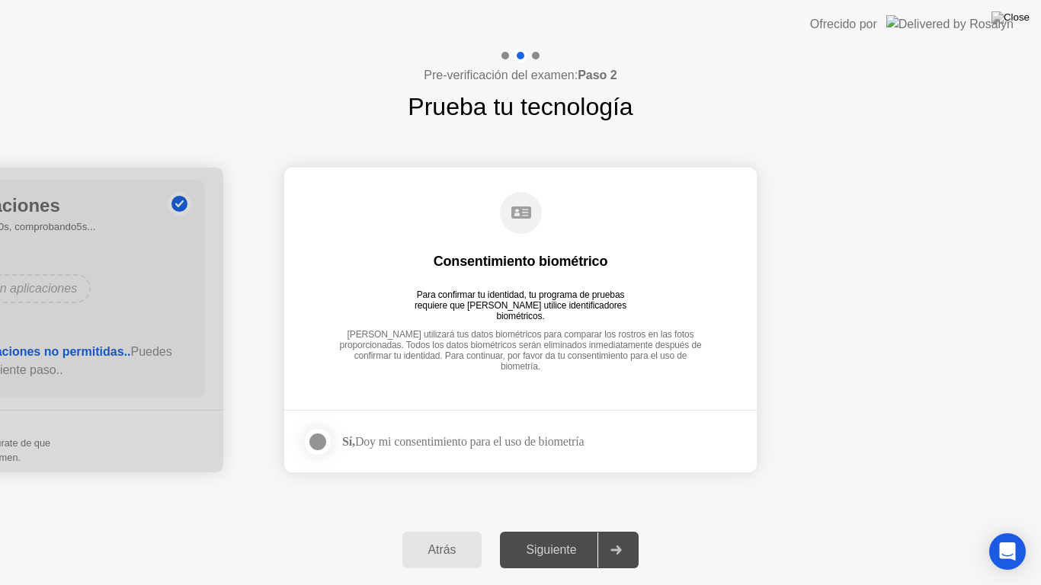
drag, startPoint x: 621, startPoint y: 547, endPoint x: 229, endPoint y: 467, distance: 399.8
click at [229, 467] on div "**********" at bounding box center [520, 317] width 1041 height 537
click at [320, 441] on div at bounding box center [318, 442] width 18 height 18
click at [603, 530] on div at bounding box center [616, 550] width 37 height 35
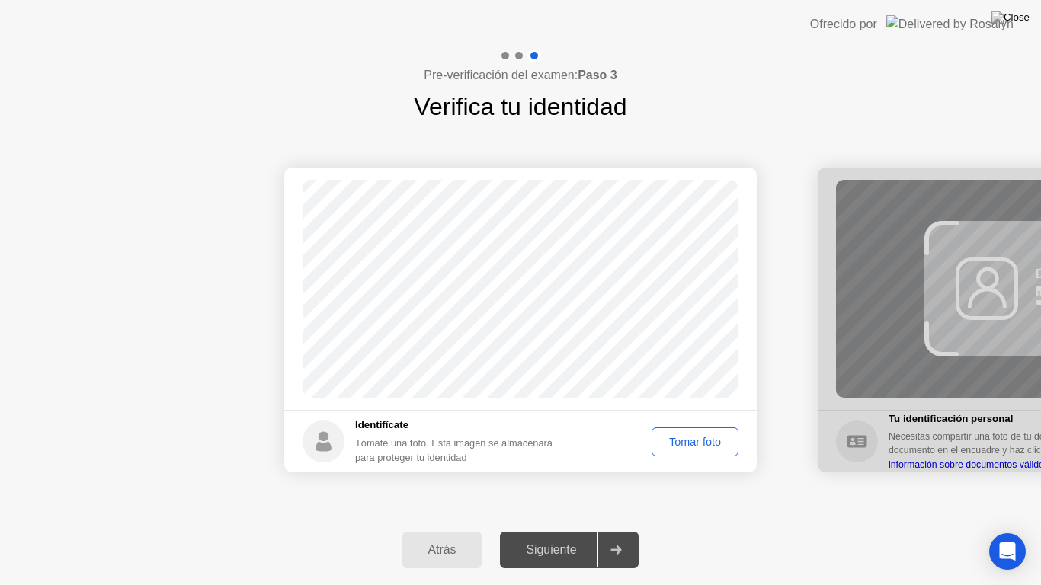
click at [675, 439] on div "Tomar foto" at bounding box center [695, 442] width 76 height 12
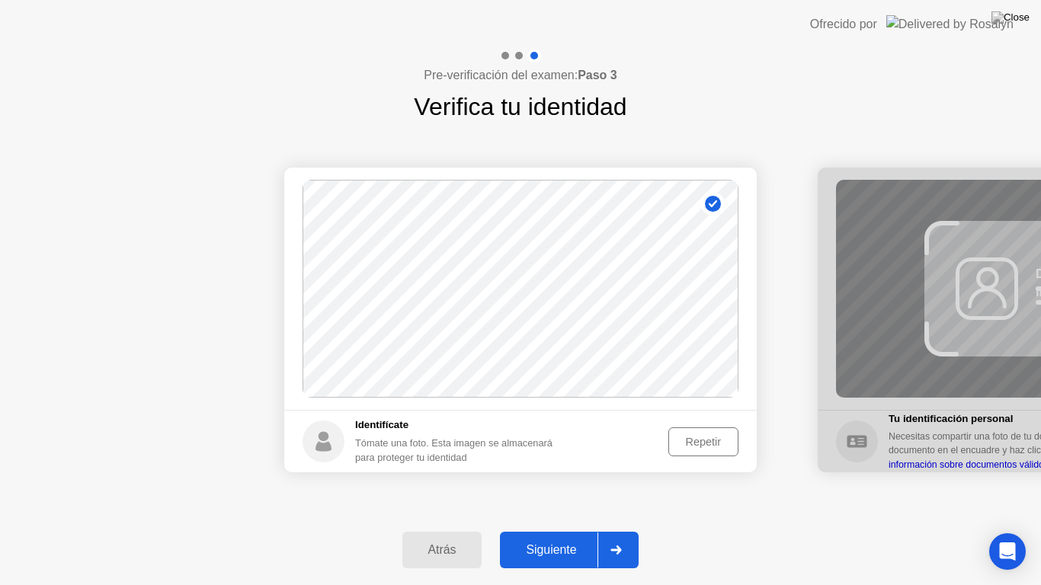
click at [624, 530] on div at bounding box center [616, 550] width 37 height 35
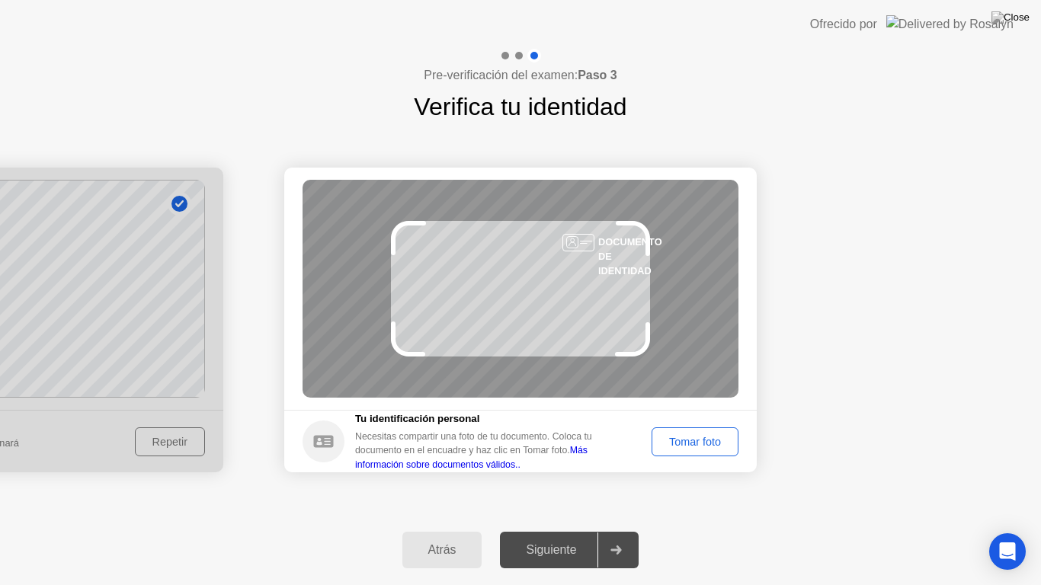
click at [715, 447] on div "Tomar foto" at bounding box center [695, 442] width 76 height 12
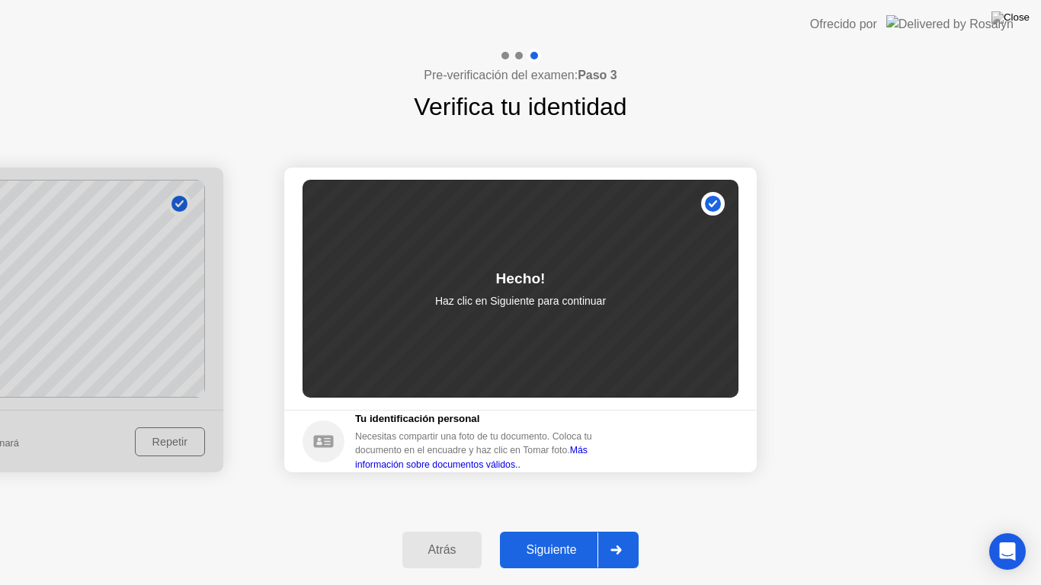
click at [630, 530] on div at bounding box center [616, 550] width 37 height 35
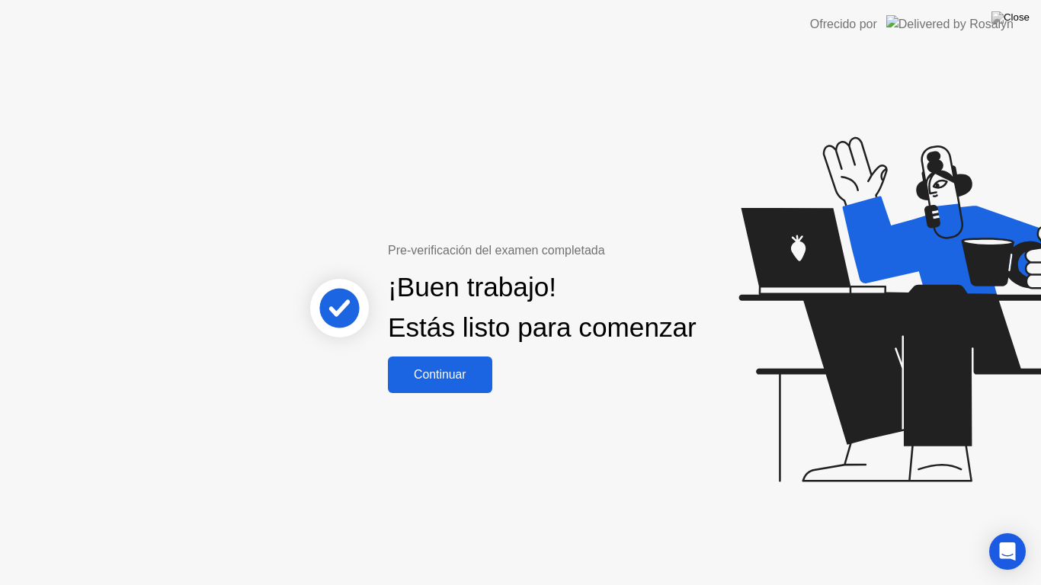
click at [428, 372] on button "Continuar" at bounding box center [440, 375] width 104 height 37
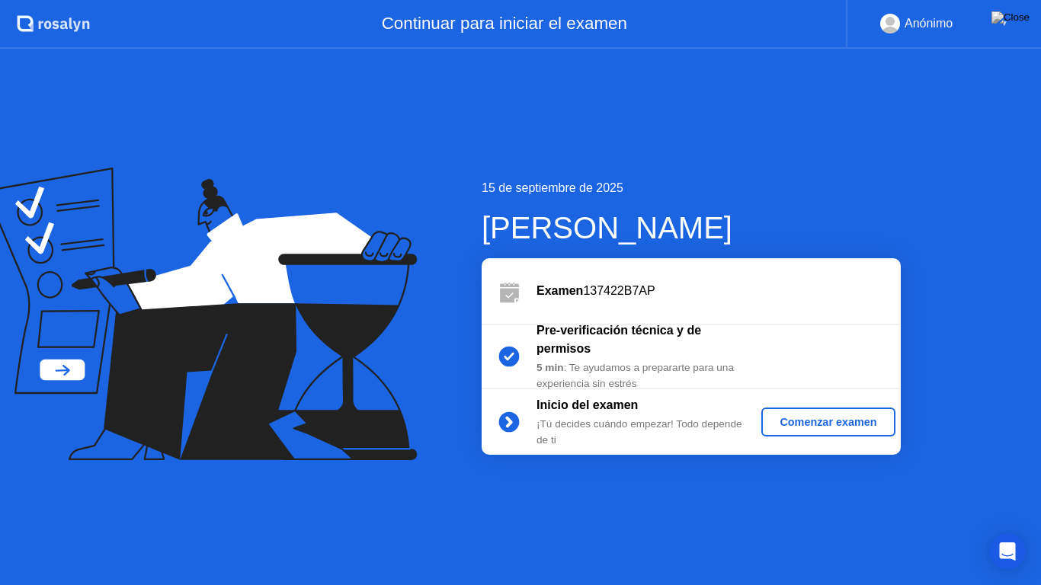
click at [796, 418] on div "Comenzar examen" at bounding box center [828, 422] width 121 height 12
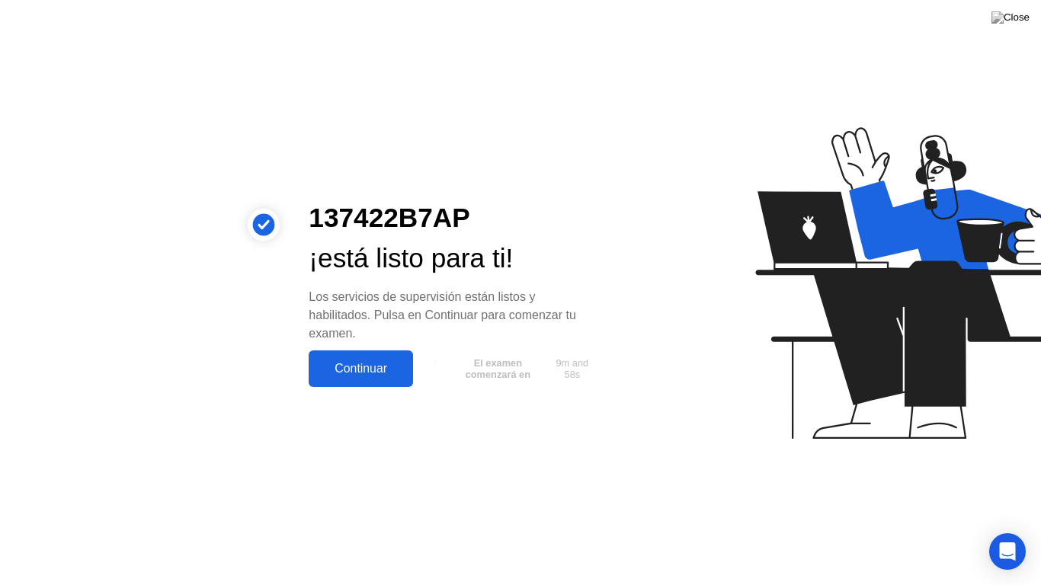
click at [388, 376] on div "Continuar" at bounding box center [360, 369] width 95 height 14
